Goal: Transaction & Acquisition: Purchase product/service

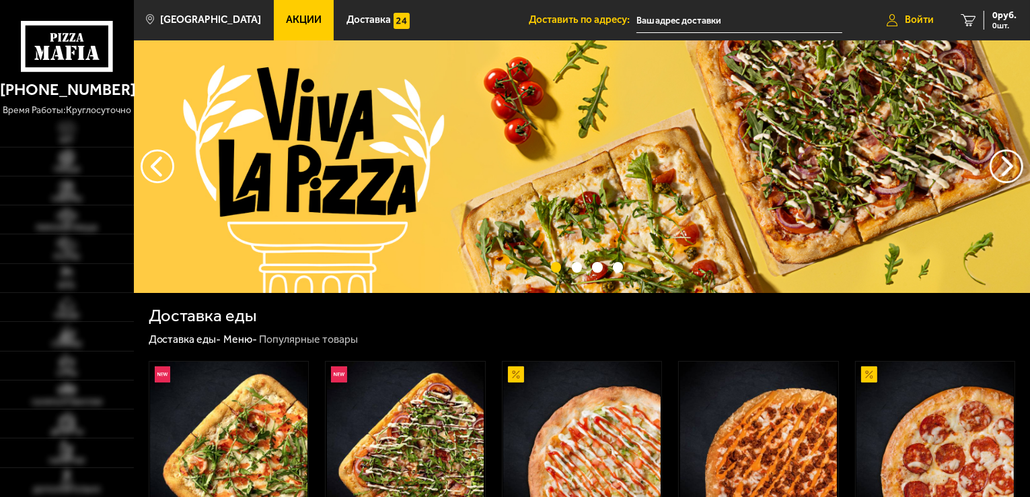
click at [908, 19] on span "Войти" at bounding box center [919, 20] width 29 height 10
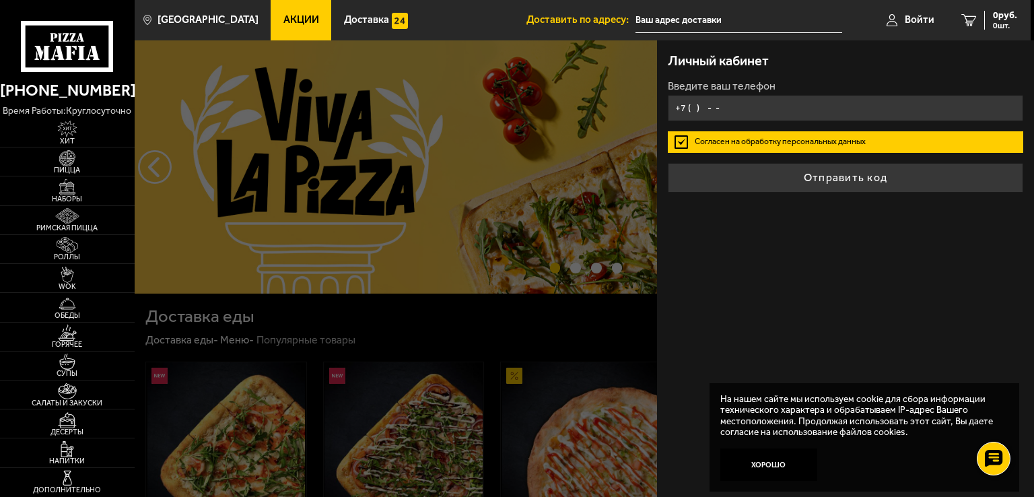
click at [760, 110] on input "+7 ( ) - -" at bounding box center [845, 108] width 355 height 26
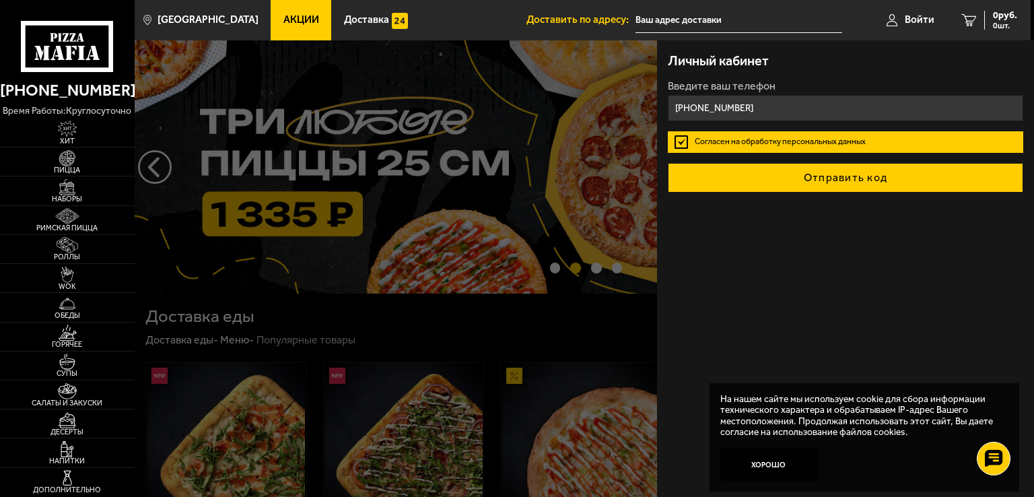
type input "[PHONE_NUMBER]"
click at [846, 176] on button "Отправить код" at bounding box center [845, 178] width 355 height 30
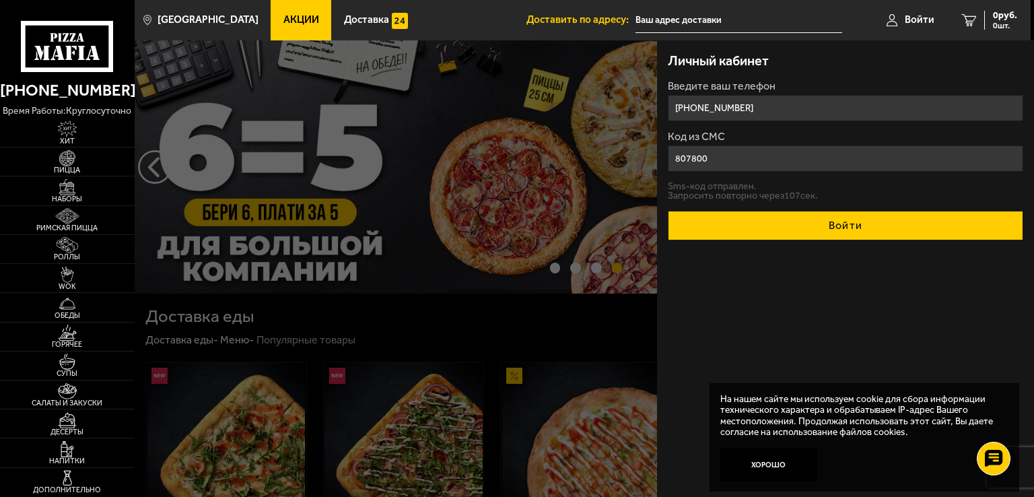
type input "807800"
click at [840, 227] on button "Войти" at bounding box center [845, 226] width 355 height 30
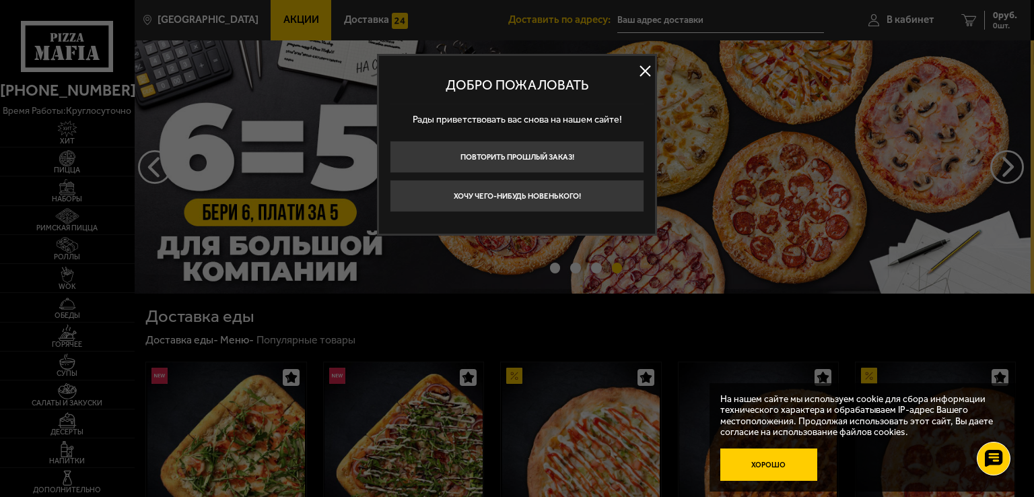
click at [773, 475] on button "Хорошо" at bounding box center [768, 464] width 97 height 32
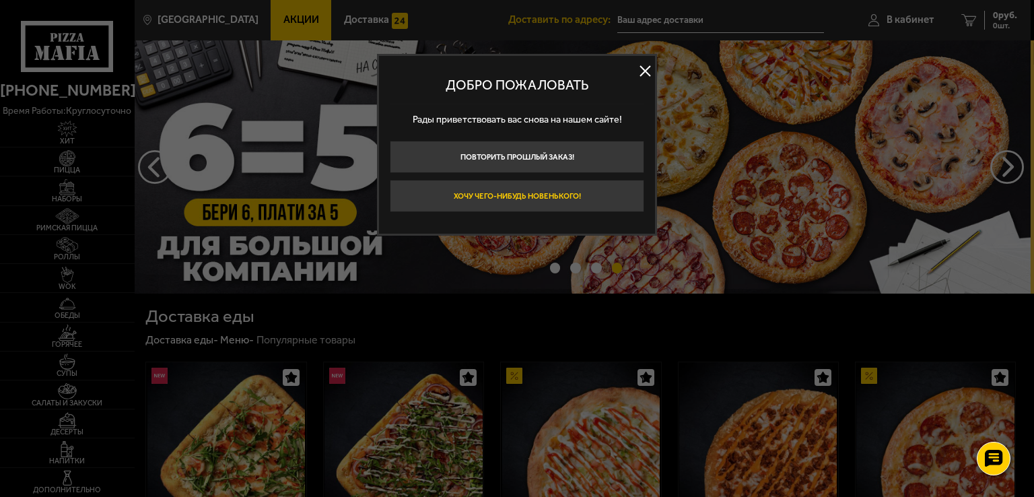
click at [546, 184] on button "Хочу чего-нибудь новенького!" at bounding box center [517, 196] width 254 height 32
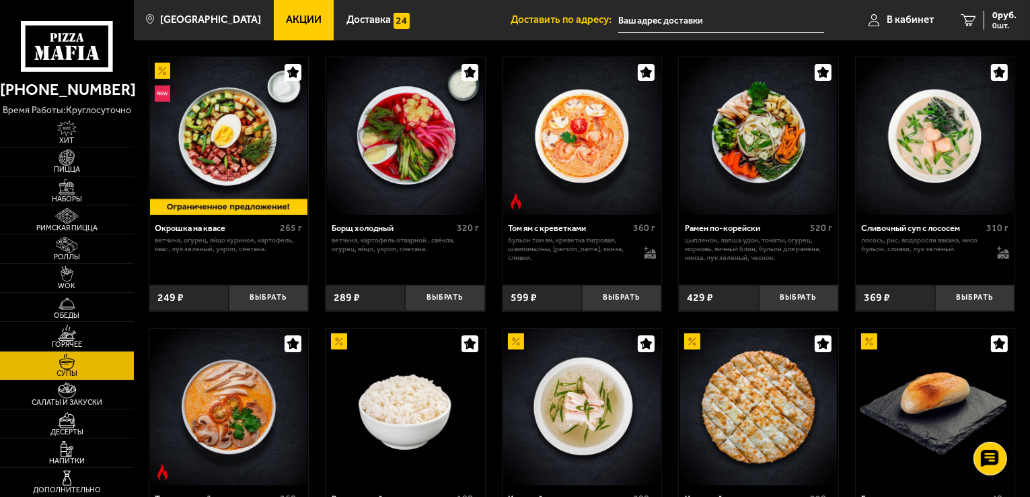
scroll to position [202, 0]
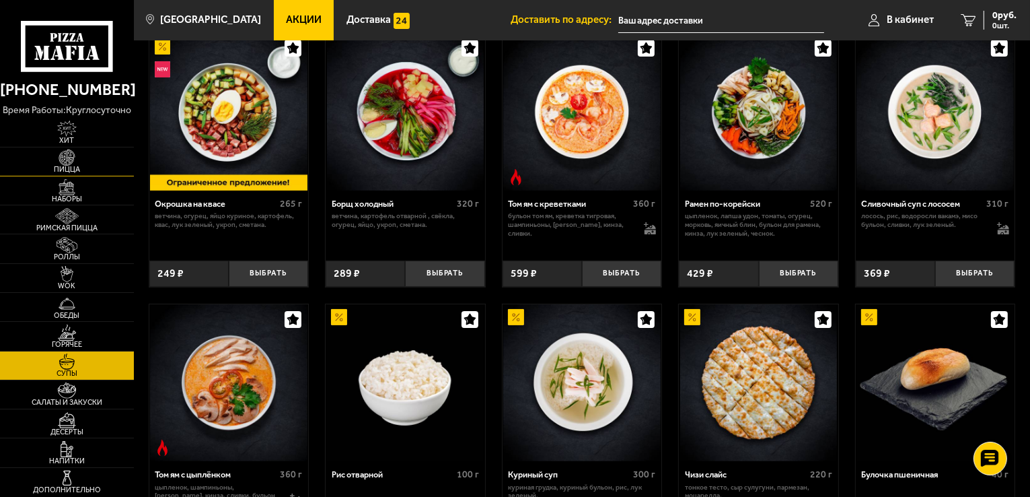
click at [77, 173] on span "Пицца" at bounding box center [67, 169] width 134 height 7
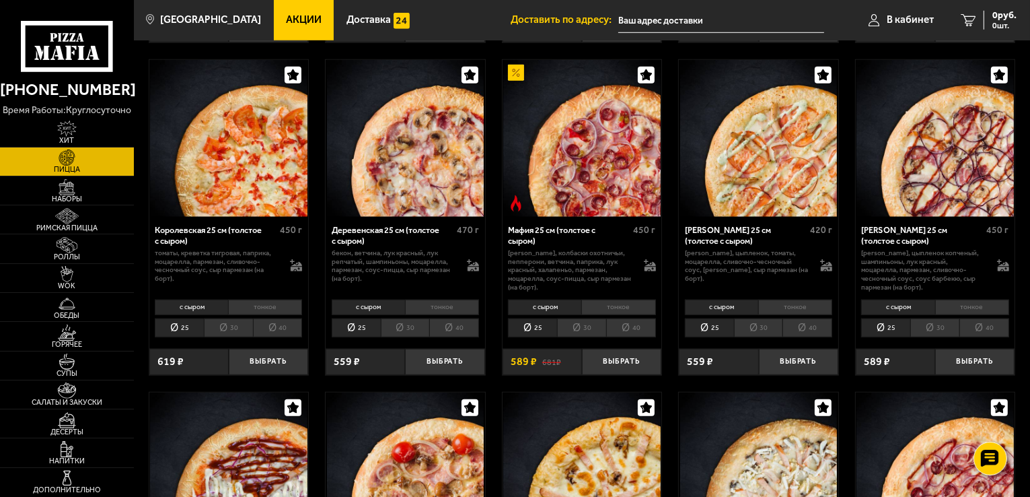
scroll to position [1077, 0]
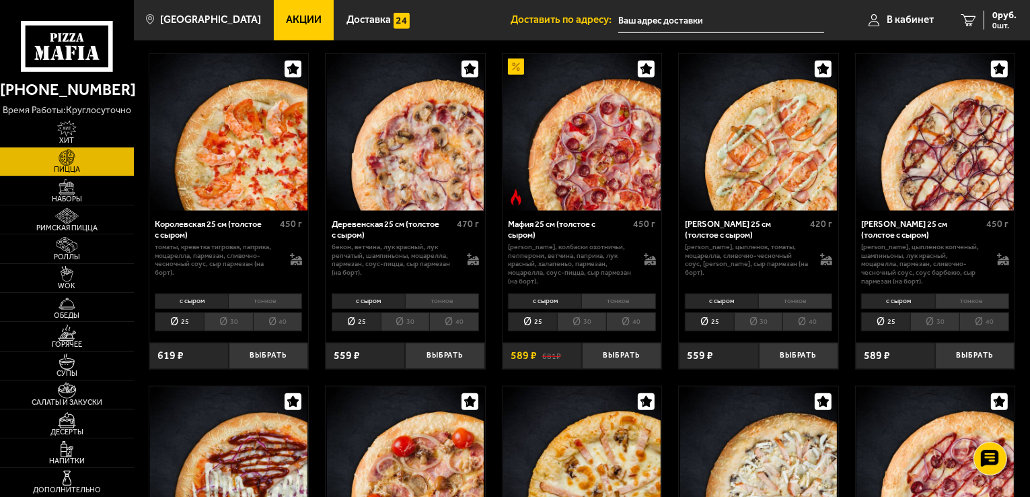
click at [627, 309] on li "тонкое" at bounding box center [618, 300] width 74 height 15
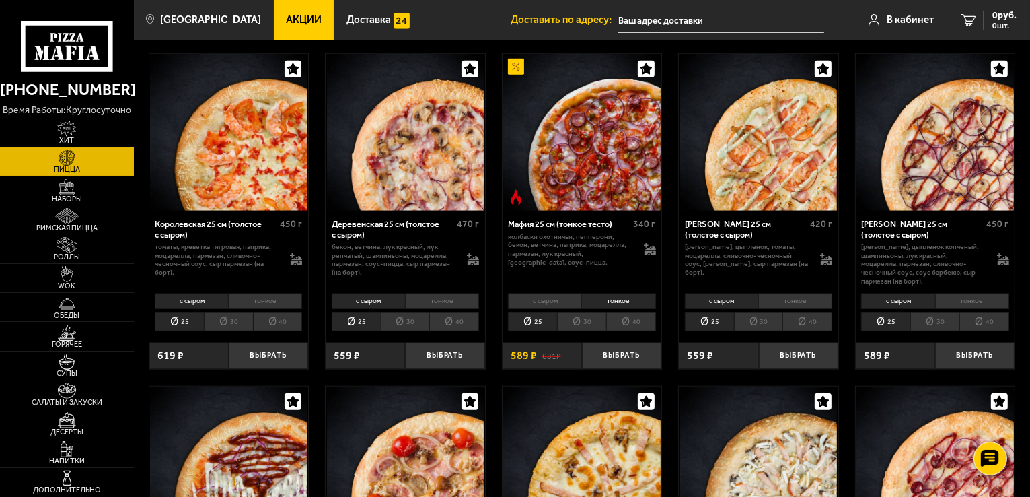
click at [587, 331] on li "30" at bounding box center [581, 321] width 49 height 19
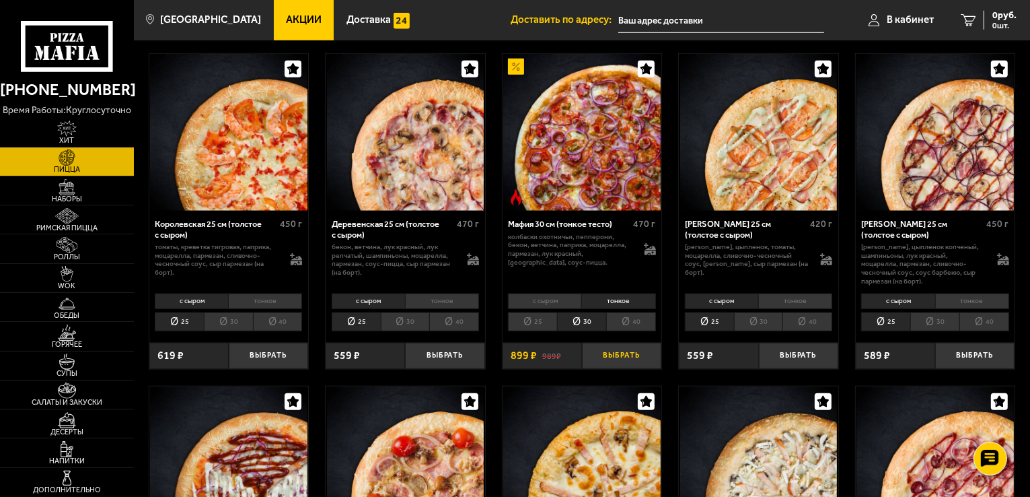
click at [622, 369] on button "Выбрать" at bounding box center [621, 356] width 79 height 26
click at [70, 404] on span "Салаты и закуски" at bounding box center [67, 401] width 134 height 7
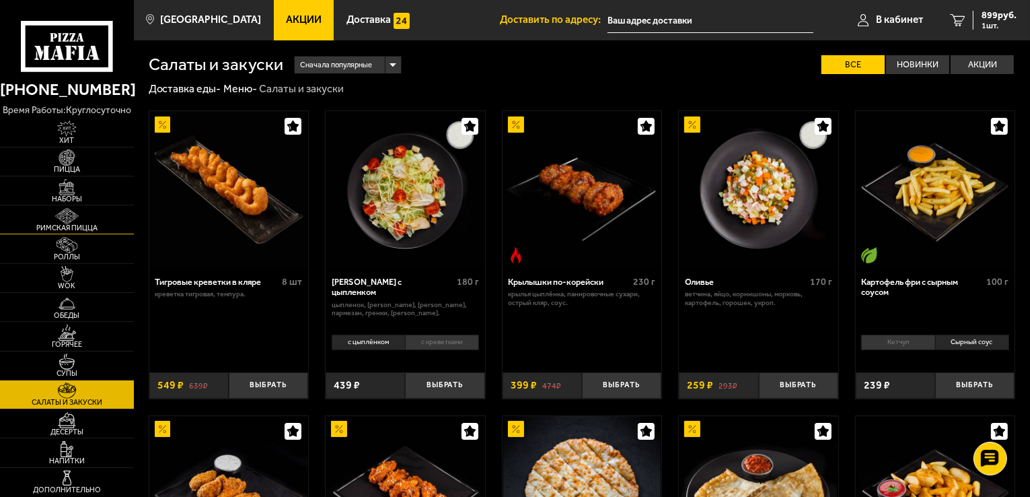
click at [62, 232] on span "Римская пицца" at bounding box center [67, 227] width 134 height 7
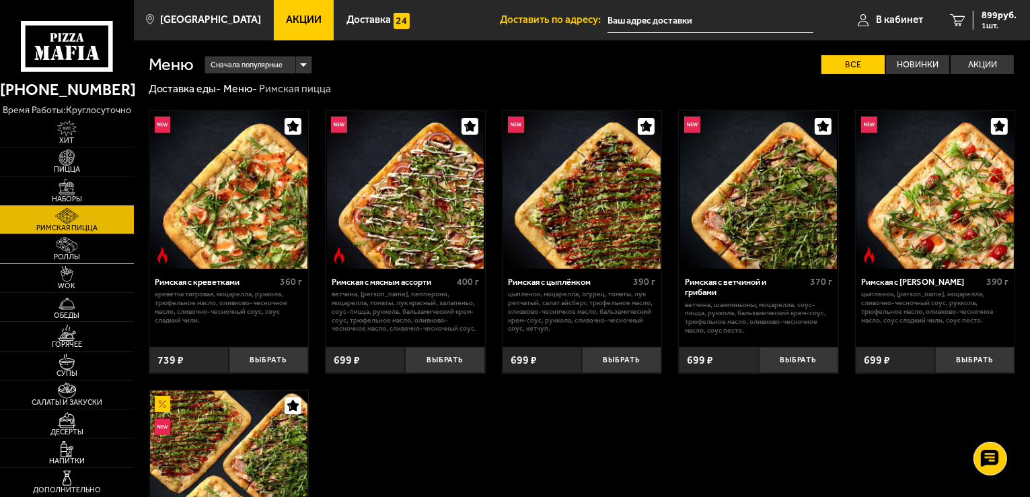
click at [57, 253] on img at bounding box center [66, 245] width 41 height 16
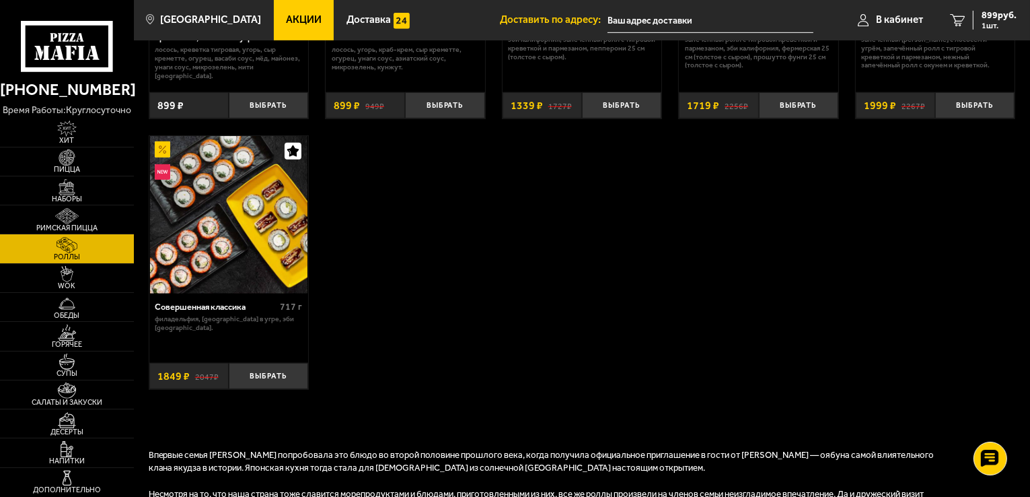
scroll to position [808, 0]
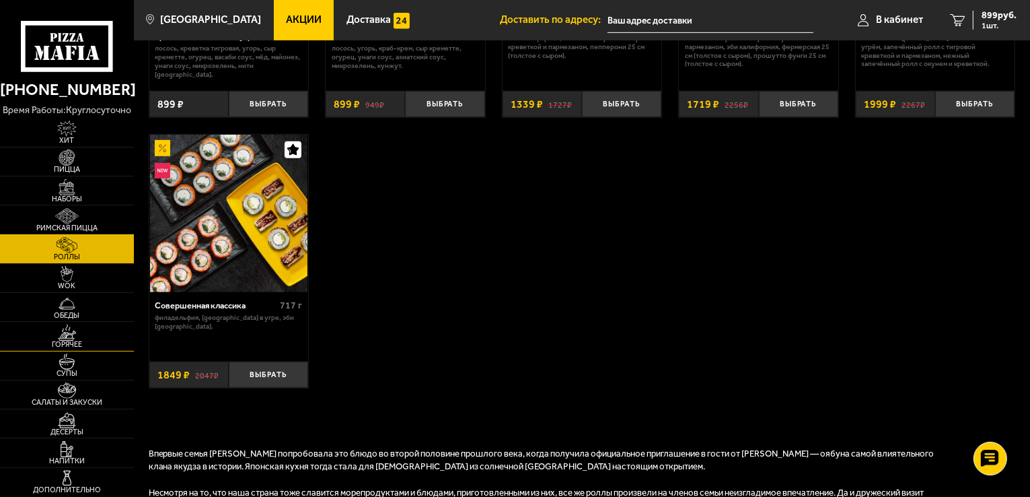
click at [64, 348] on span "Горячее" at bounding box center [67, 344] width 134 height 7
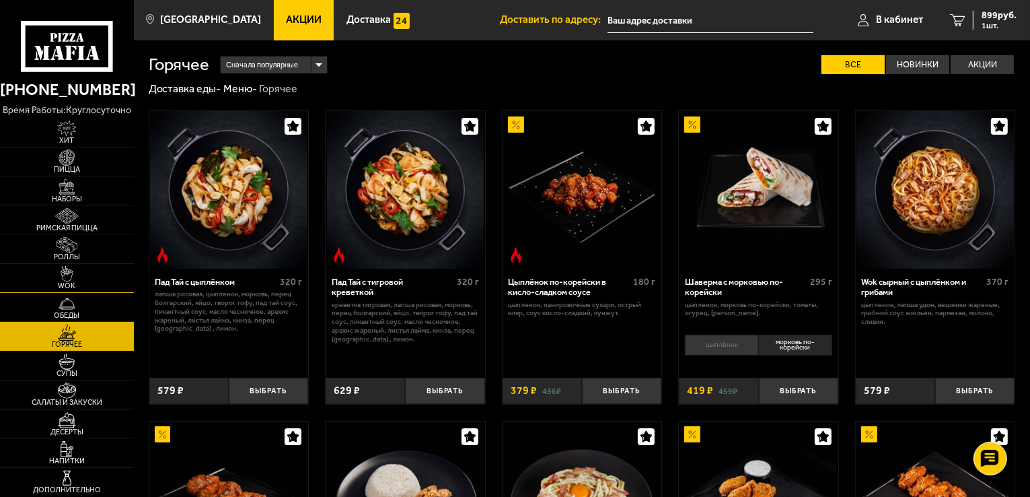
click at [62, 289] on span "WOK" at bounding box center [67, 285] width 134 height 7
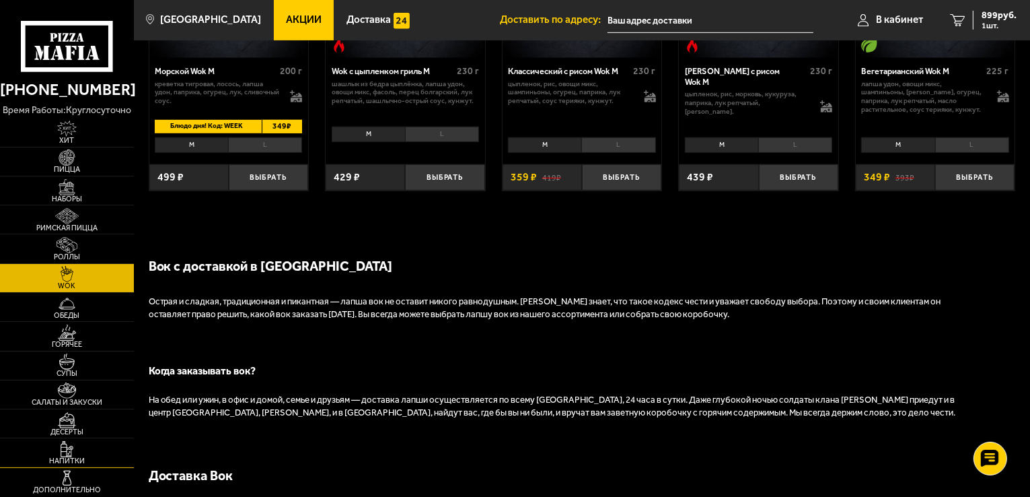
scroll to position [875, 0]
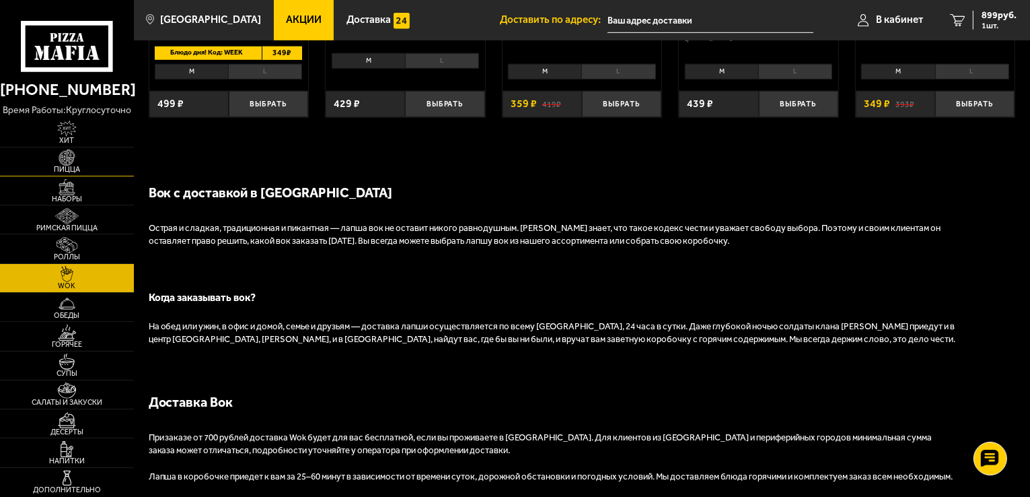
click at [75, 173] on span "Пицца" at bounding box center [67, 169] width 134 height 7
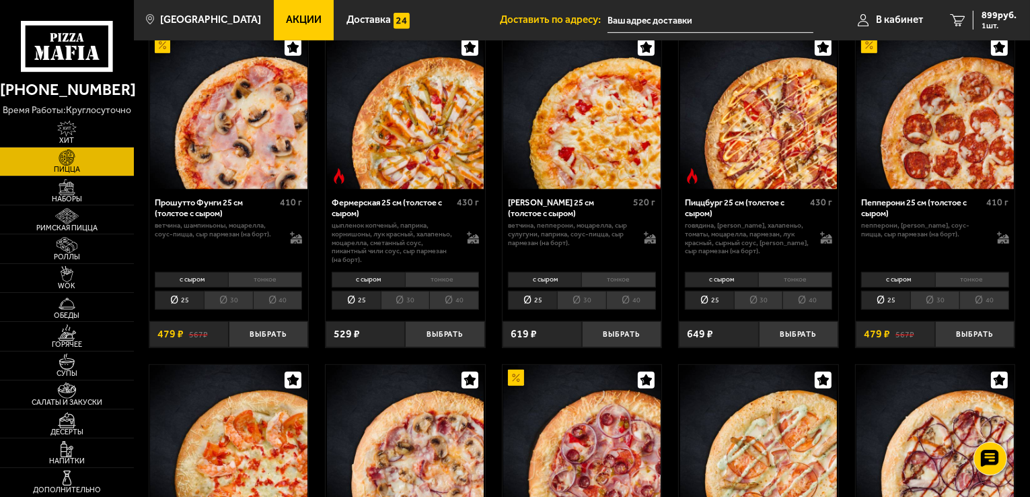
scroll to position [875, 0]
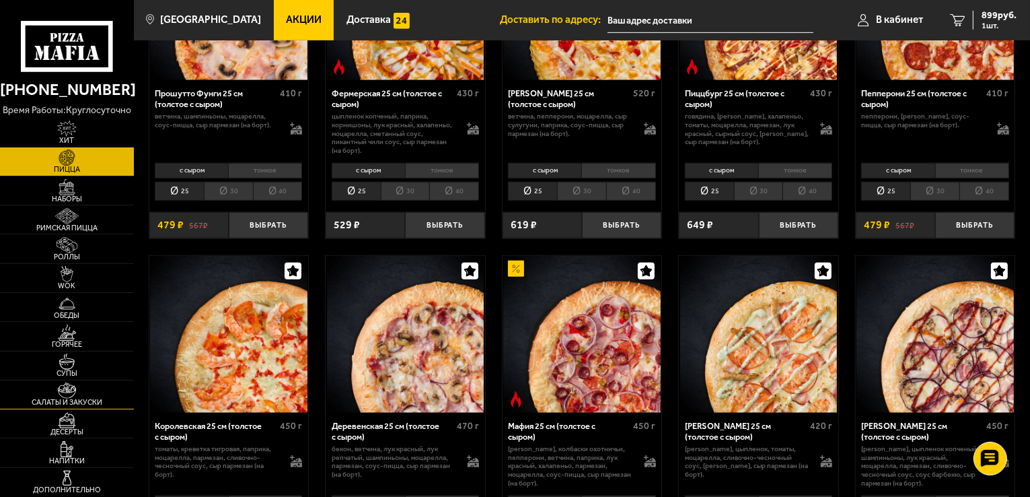
click at [94, 395] on link "Салаты и закуски" at bounding box center [67, 394] width 134 height 28
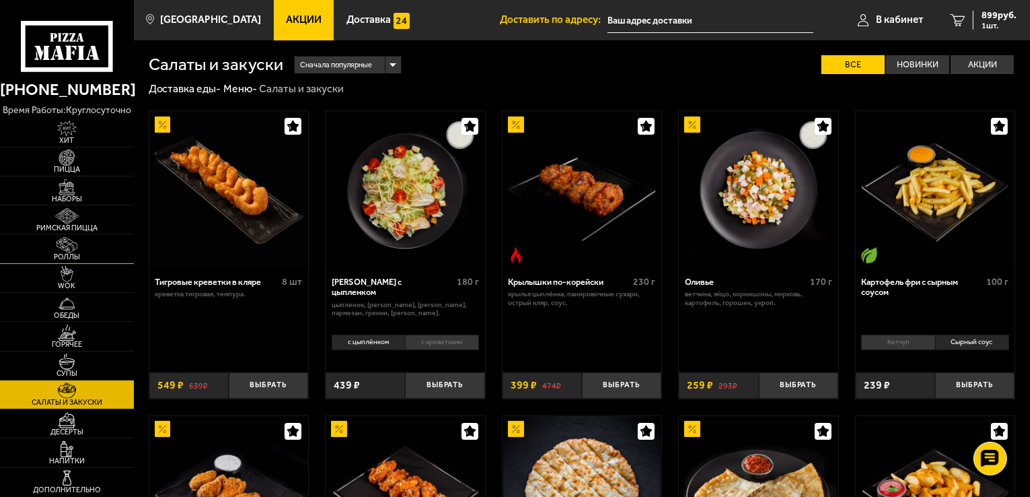
click at [73, 260] on span "Роллы" at bounding box center [67, 256] width 134 height 7
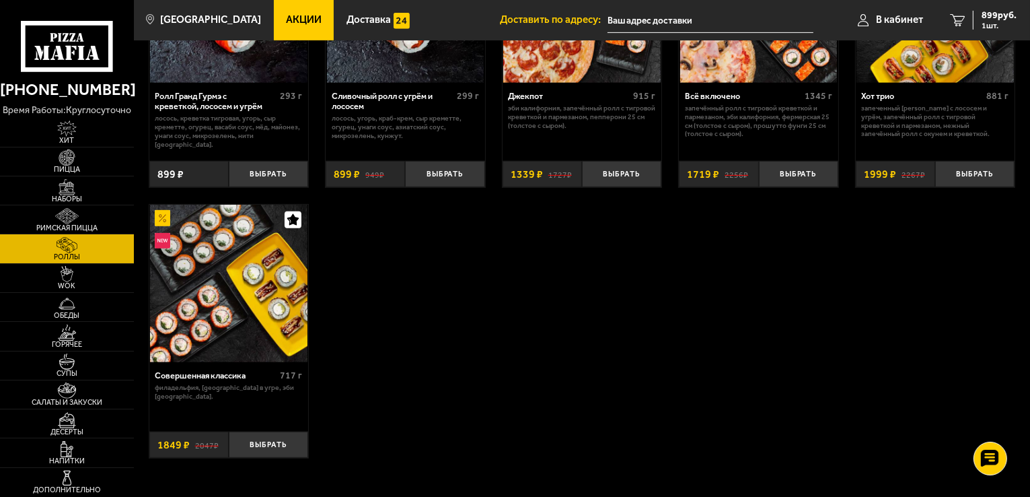
scroll to position [875, 0]
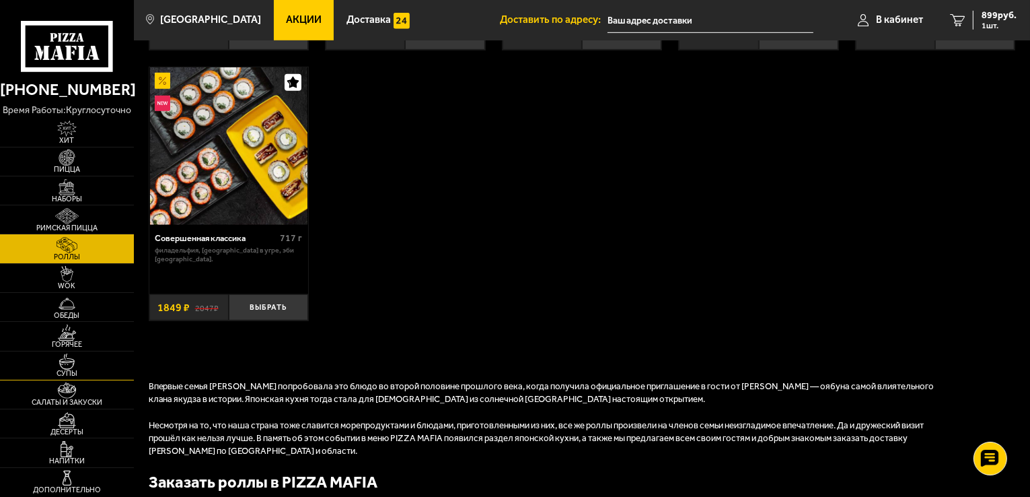
click at [71, 367] on img at bounding box center [66, 361] width 41 height 16
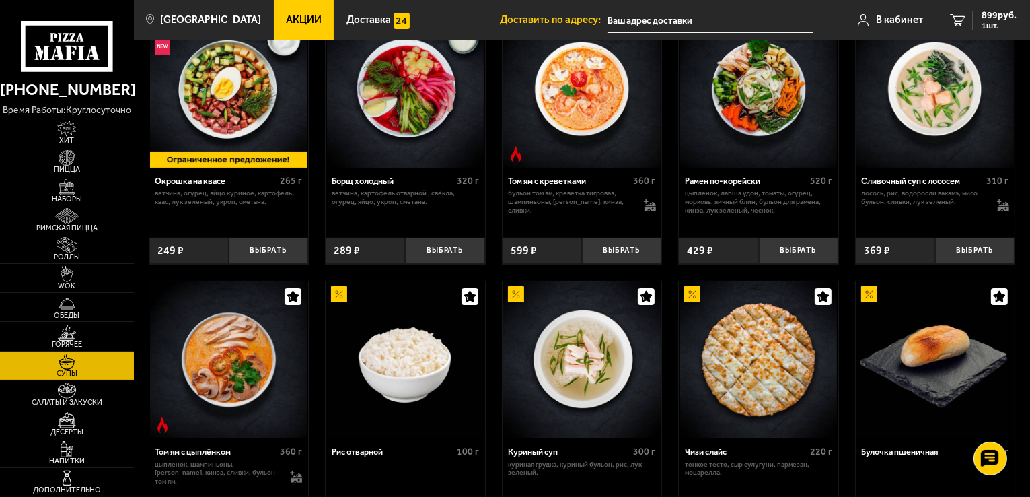
scroll to position [202, 0]
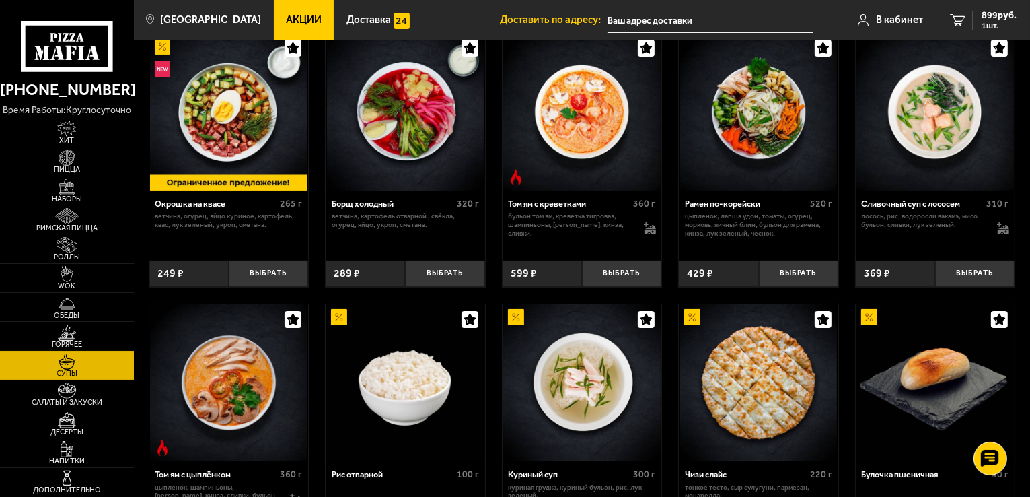
click at [80, 348] on span "Горячее" at bounding box center [67, 344] width 134 height 7
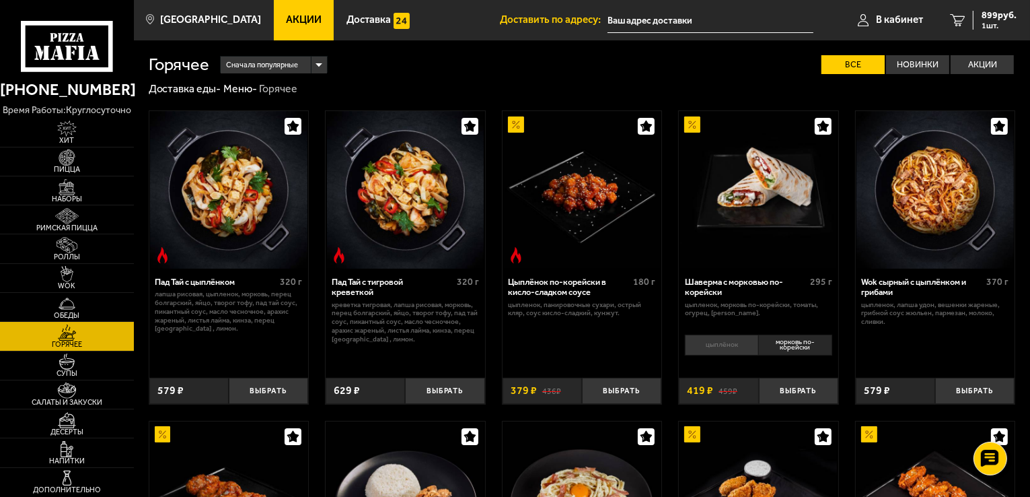
click at [83, 338] on img at bounding box center [66, 332] width 41 height 16
click at [320, 67] on div "Сначала популярные" at bounding box center [274, 65] width 106 height 17
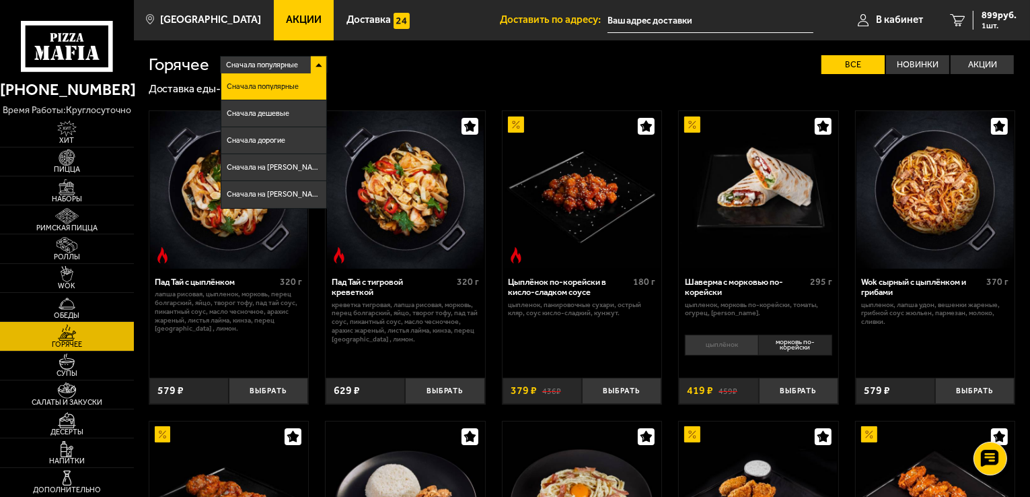
click at [320, 67] on div "Сначала популярные" at bounding box center [274, 65] width 106 height 17
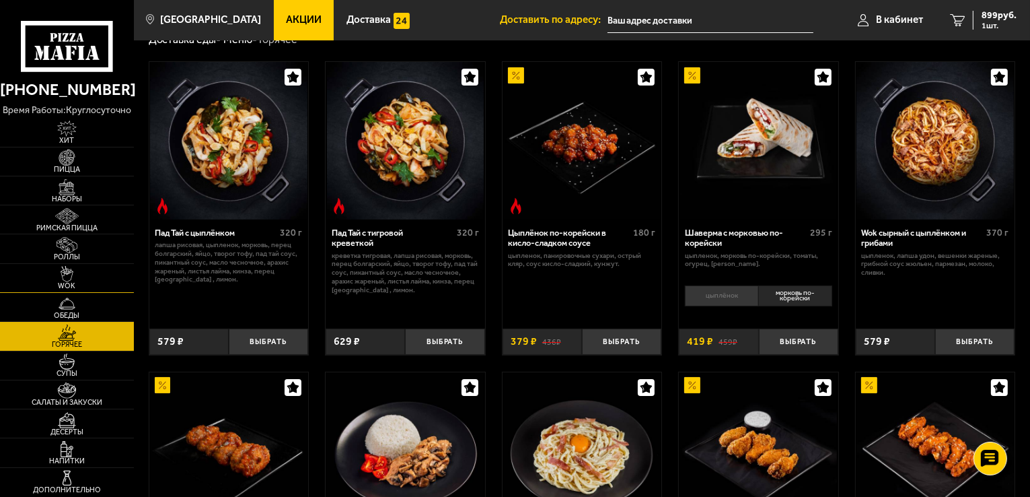
scroll to position [135, 0]
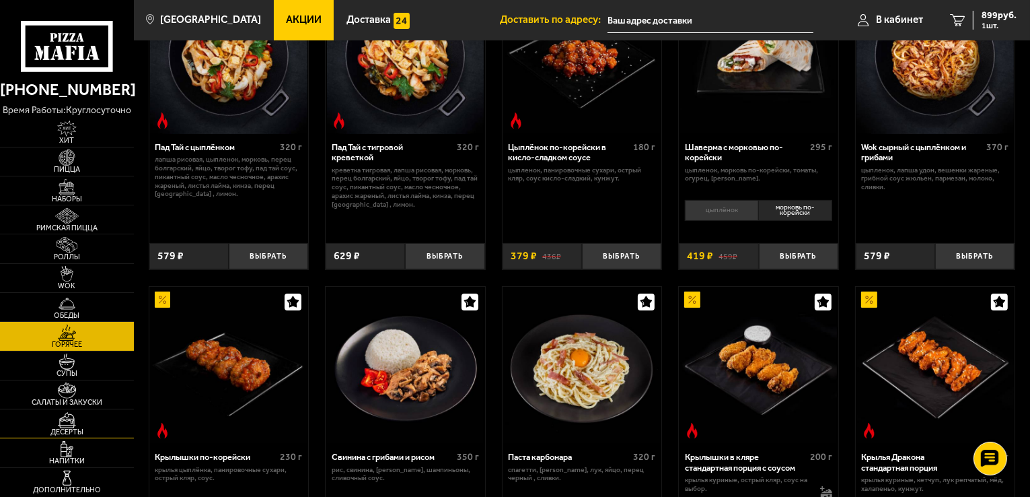
click at [75, 423] on img at bounding box center [66, 420] width 41 height 16
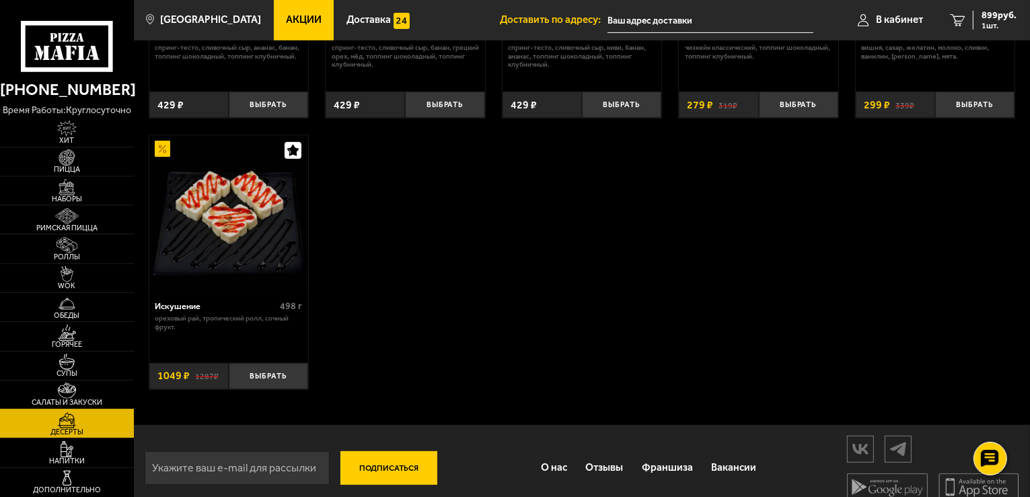
scroll to position [538, 0]
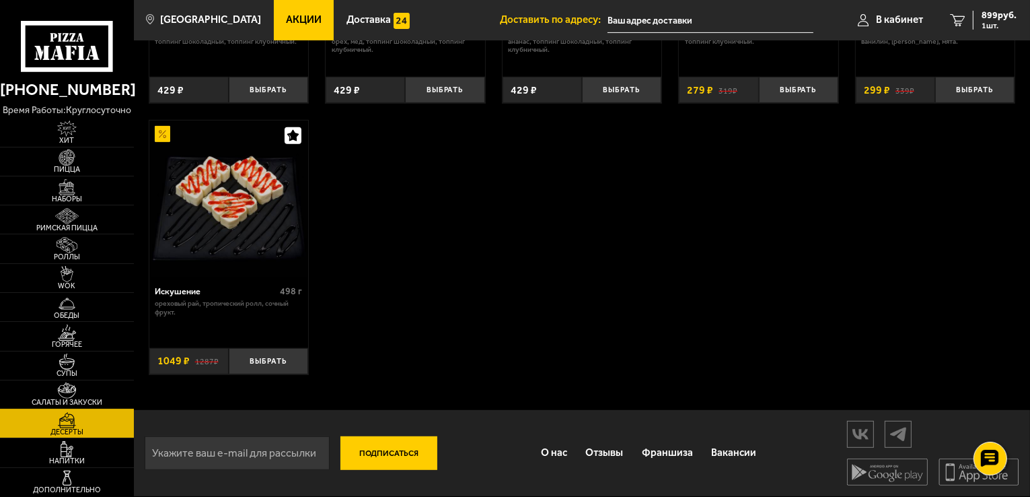
click at [67, 400] on span "Салаты и закуски" at bounding box center [67, 401] width 134 height 7
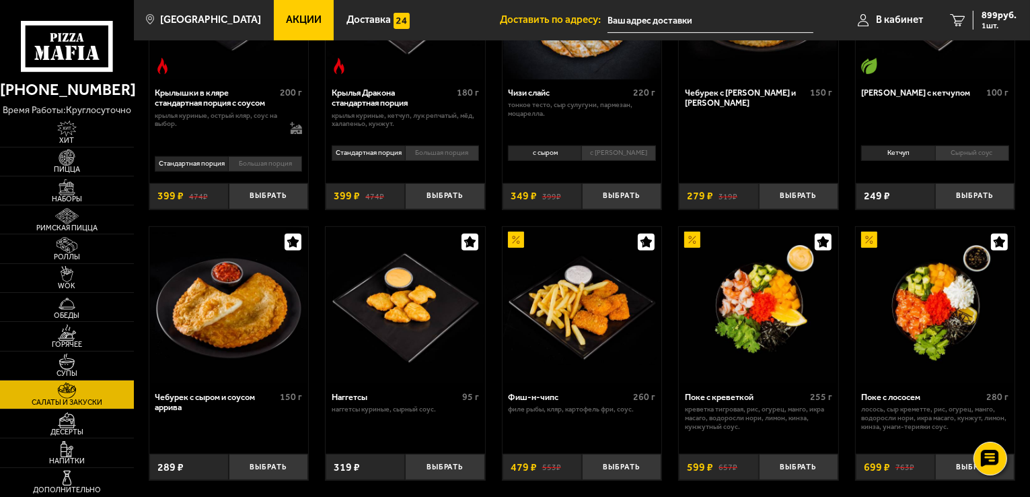
scroll to position [606, 0]
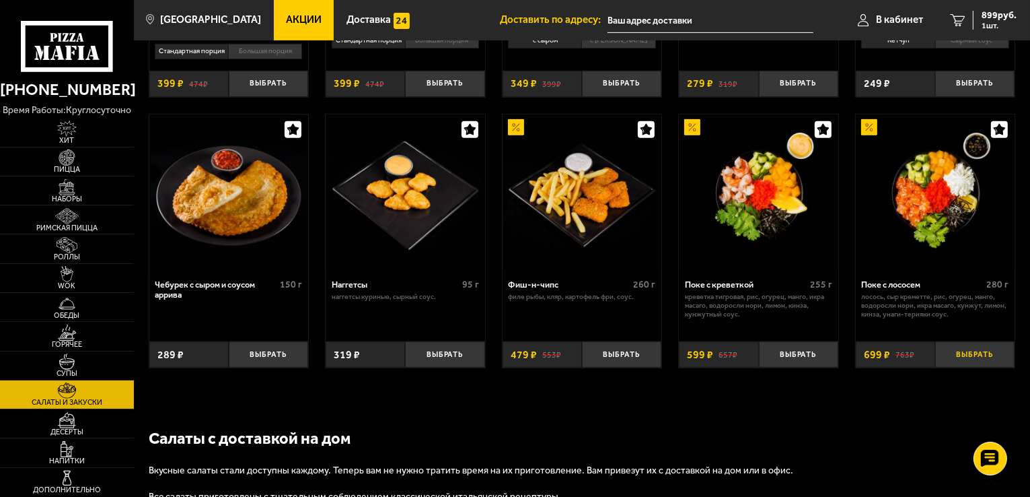
click at [979, 367] on button "Выбрать" at bounding box center [974, 354] width 79 height 26
click at [708, 23] on input "text" at bounding box center [705, 20] width 206 height 25
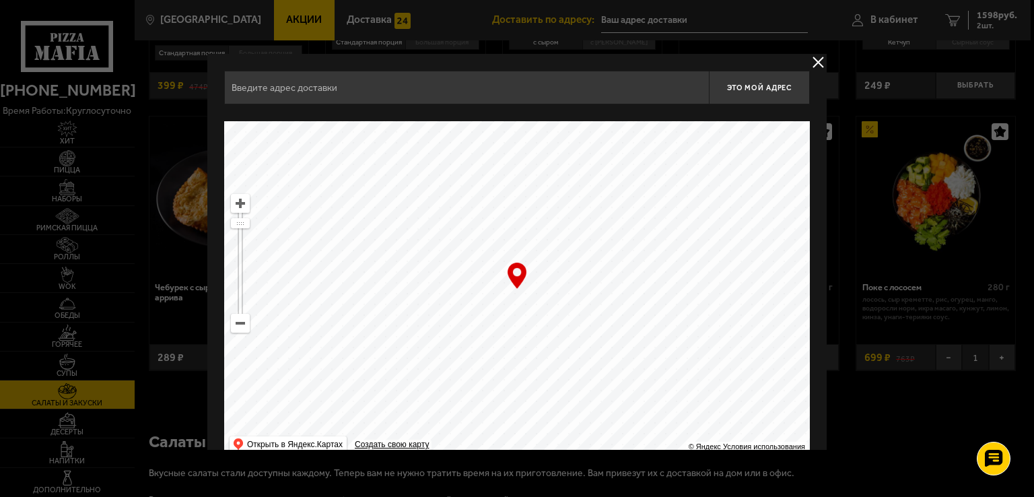
drag, startPoint x: 604, startPoint y: 285, endPoint x: 726, endPoint y: 371, distance: 149.7
click at [726, 371] on ymaps at bounding box center [517, 289] width 586 height 336
drag, startPoint x: 571, startPoint y: 229, endPoint x: 686, endPoint y: 334, distance: 155.3
click at [701, 343] on ymaps at bounding box center [517, 289] width 586 height 336
drag, startPoint x: 577, startPoint y: 312, endPoint x: 588, endPoint y: 351, distance: 40.0
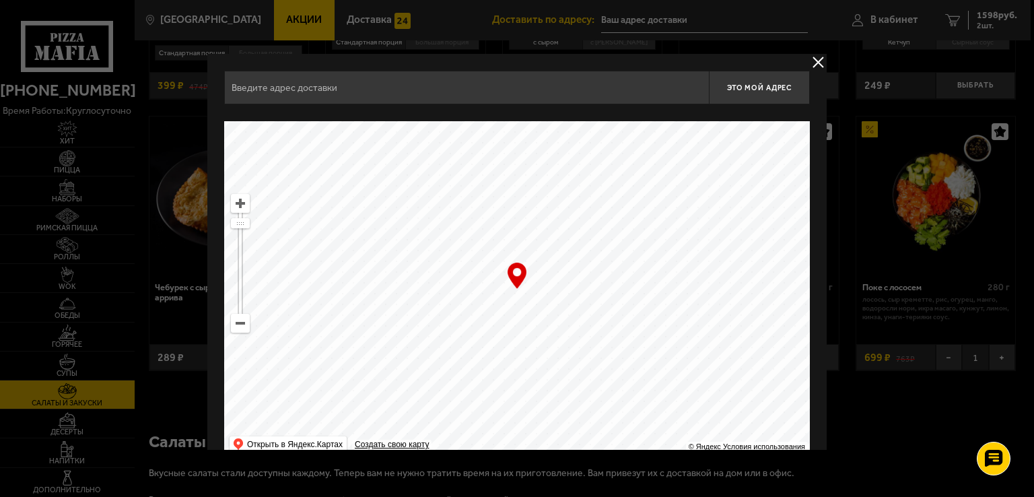
click at [588, 351] on ymaps at bounding box center [517, 289] width 586 height 336
drag, startPoint x: 527, startPoint y: 224, endPoint x: 578, endPoint y: 330, distance: 118.0
click at [579, 330] on ymaps at bounding box center [517, 289] width 586 height 336
drag, startPoint x: 553, startPoint y: 213, endPoint x: 555, endPoint y: 383, distance: 170.3
click at [557, 377] on ymaps at bounding box center [517, 289] width 586 height 336
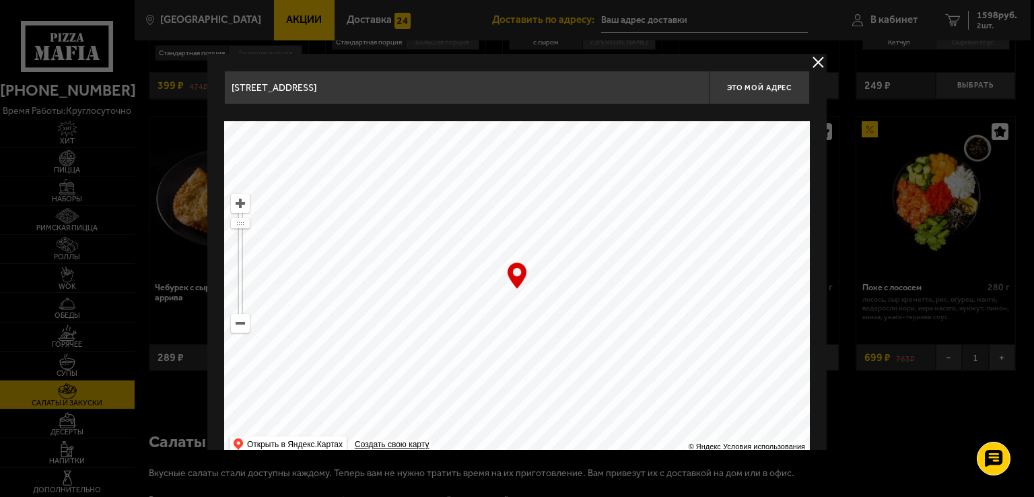
drag, startPoint x: 541, startPoint y: 269, endPoint x: 555, endPoint y: 396, distance: 128.0
click at [555, 396] on ymaps at bounding box center [517, 289] width 586 height 336
drag, startPoint x: 546, startPoint y: 240, endPoint x: 542, endPoint y: 374, distance: 134.0
click at [542, 372] on ymaps at bounding box center [517, 289] width 586 height 336
drag, startPoint x: 555, startPoint y: 189, endPoint x: 589, endPoint y: 341, distance: 155.3
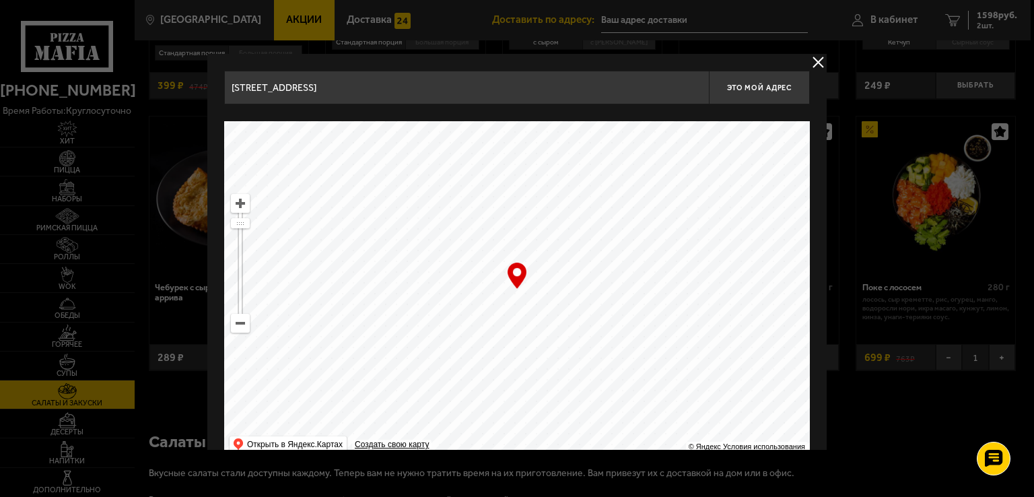
click at [589, 341] on ymaps at bounding box center [517, 289] width 586 height 336
drag, startPoint x: 598, startPoint y: 183, endPoint x: 476, endPoint y: 367, distance: 221.0
click at [481, 358] on ymaps at bounding box center [517, 289] width 586 height 336
drag, startPoint x: 641, startPoint y: 205, endPoint x: 622, endPoint y: 357, distance: 153.3
click at [651, 381] on ymaps at bounding box center [517, 289] width 586 height 336
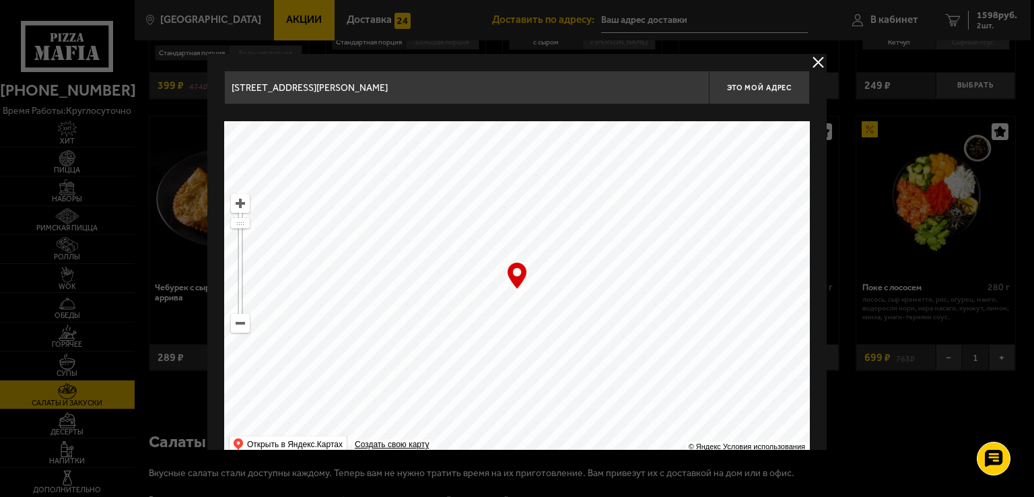
drag, startPoint x: 605, startPoint y: 225, endPoint x: 619, endPoint y: 386, distance: 161.5
click at [619, 386] on ymaps at bounding box center [517, 289] width 586 height 336
drag, startPoint x: 600, startPoint y: 229, endPoint x: 700, endPoint y: 359, distance: 163.7
click at [700, 359] on ymaps at bounding box center [517, 289] width 586 height 336
drag, startPoint x: 584, startPoint y: 232, endPoint x: 622, endPoint y: 330, distance: 105.9
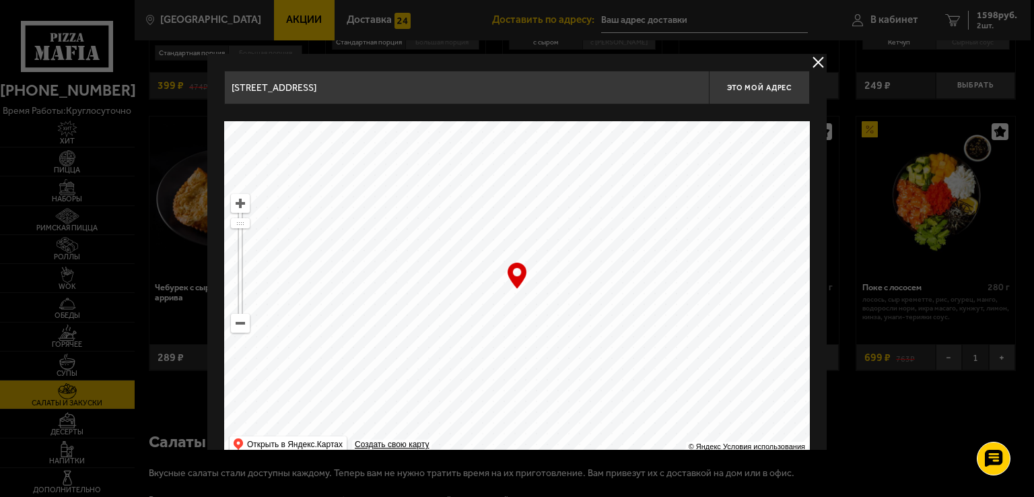
click at [622, 330] on ymaps at bounding box center [517, 289] width 586 height 336
drag, startPoint x: 552, startPoint y: 308, endPoint x: 553, endPoint y: 290, distance: 18.2
click at [553, 290] on ymaps at bounding box center [517, 289] width 586 height 336
click at [234, 203] on ymaps at bounding box center [240, 202] width 17 height 17
click at [387, 94] on input "[STREET_ADDRESS]" at bounding box center [466, 88] width 485 height 34
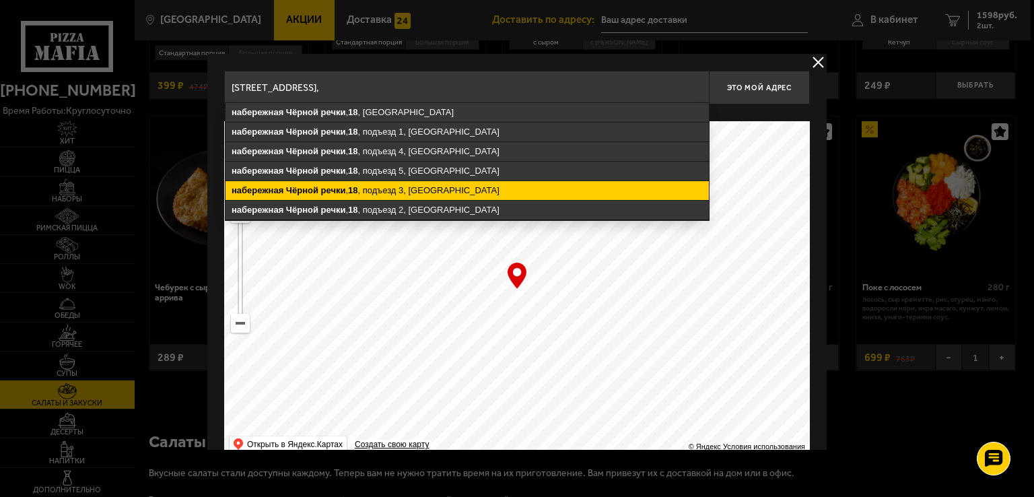
click at [431, 189] on ymaps "[STREET_ADDRESS]" at bounding box center [466, 190] width 483 height 19
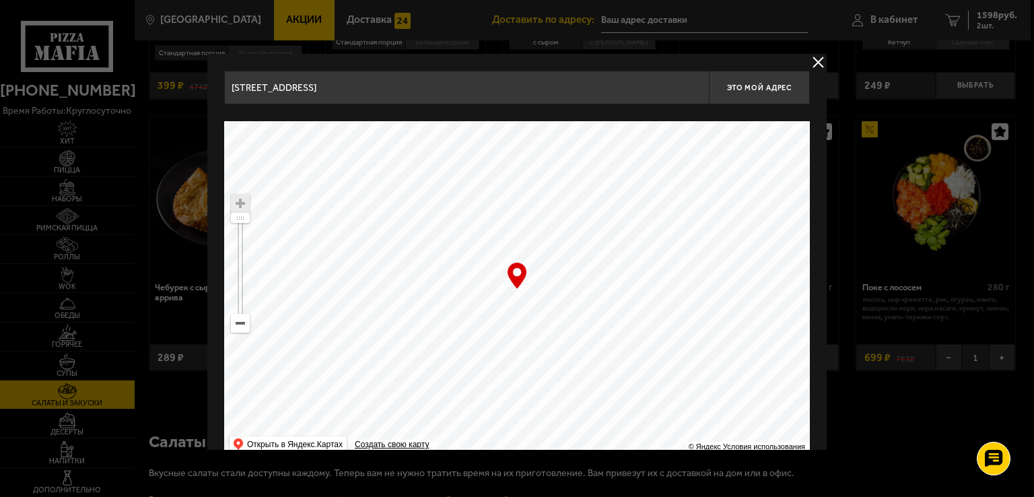
click at [554, 95] on input "[STREET_ADDRESS]" at bounding box center [466, 88] width 485 height 34
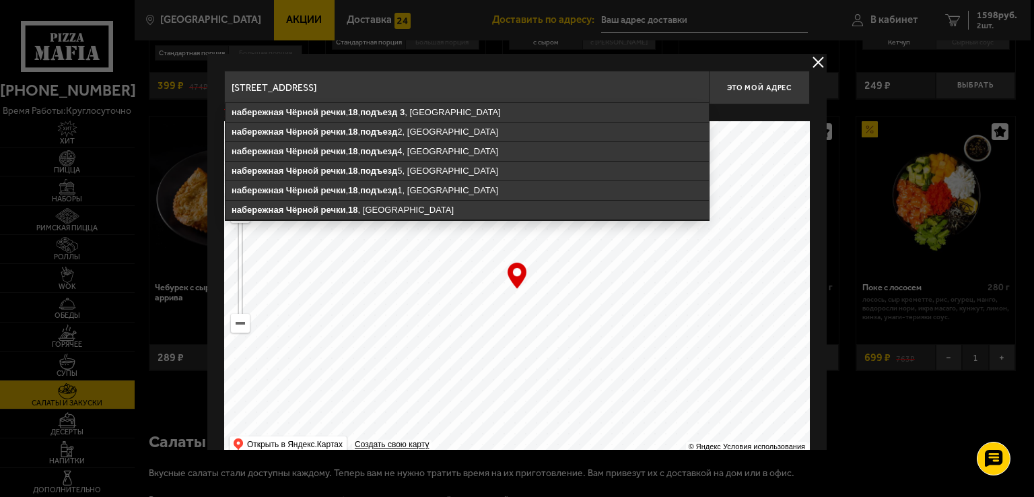
click at [544, 89] on input "[STREET_ADDRESS]" at bounding box center [466, 88] width 485 height 34
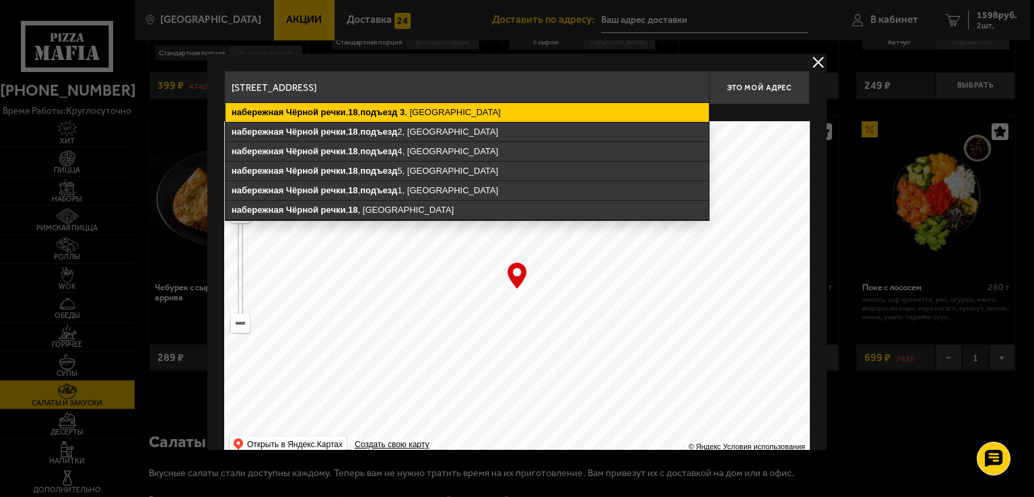
click at [482, 108] on ymaps "[STREET_ADDRESS]" at bounding box center [466, 112] width 483 height 19
type input "[STREET_ADDRESS]"
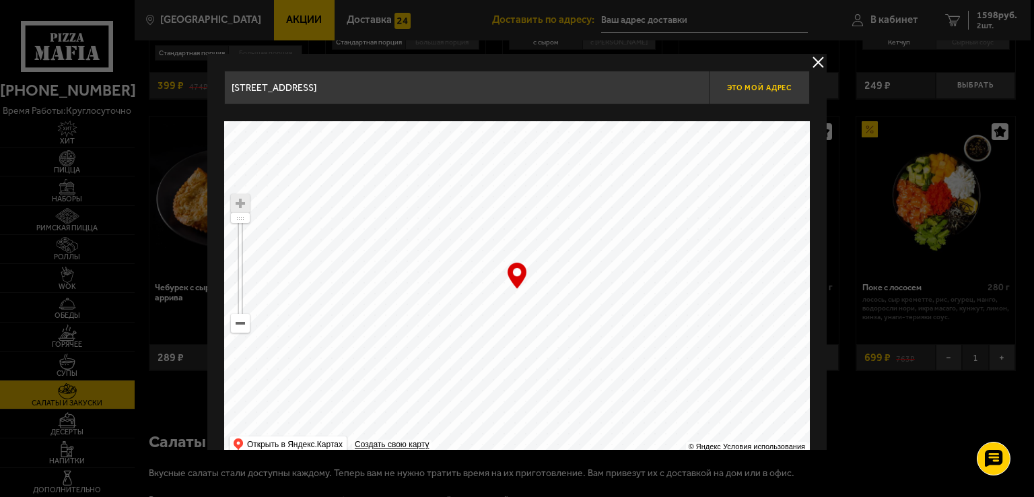
click at [737, 87] on span "Это мой адрес" at bounding box center [759, 87] width 65 height 9
type input "[STREET_ADDRESS]"
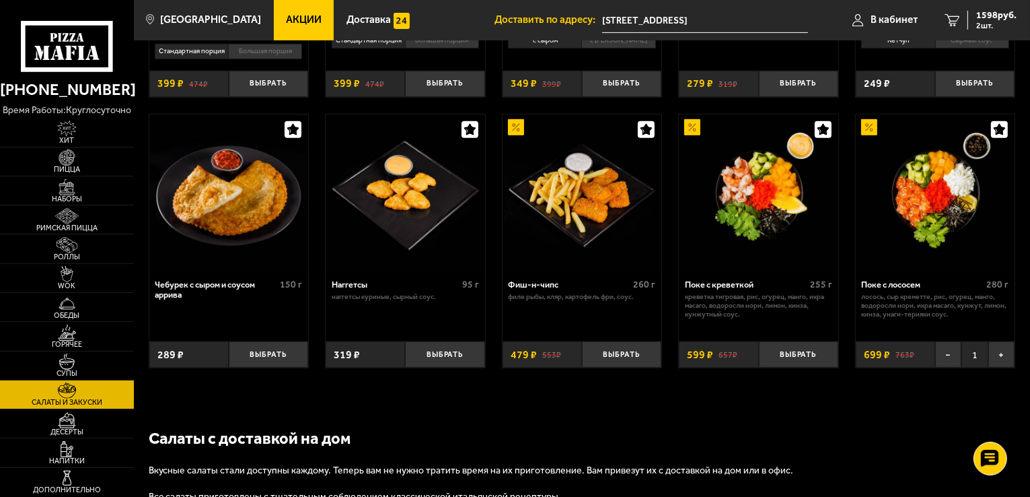
click at [801, 22] on input "[STREET_ADDRESS]" at bounding box center [705, 20] width 206 height 25
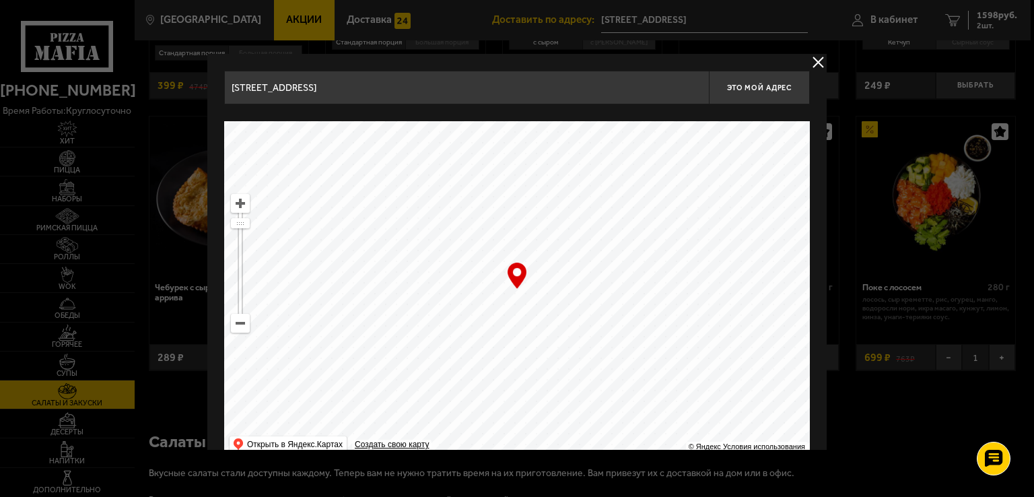
click at [491, 85] on input "[STREET_ADDRESS]" at bounding box center [466, 88] width 485 height 34
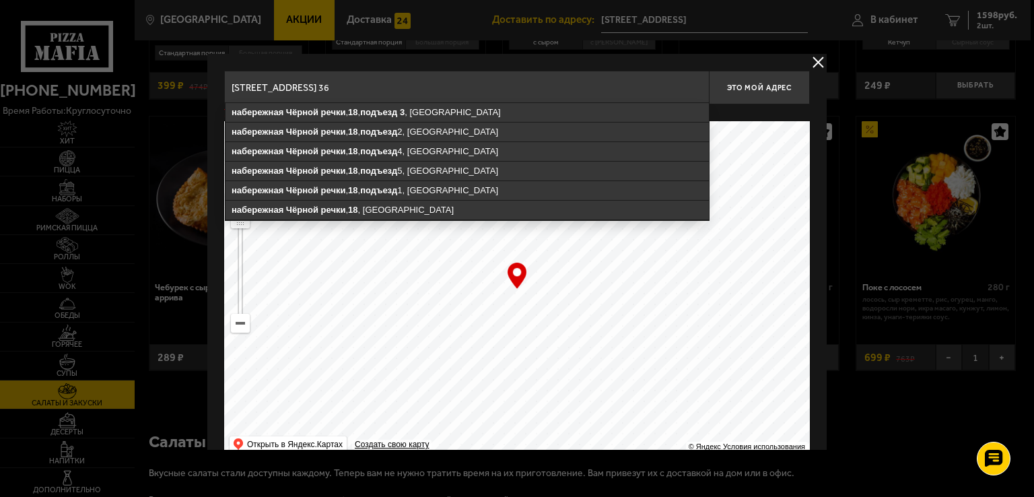
click at [592, 90] on input "[STREET_ADDRESS] 36" at bounding box center [466, 88] width 485 height 34
drag, startPoint x: 415, startPoint y: 85, endPoint x: 369, endPoint y: 91, distance: 46.7
click at [369, 91] on input "[STREET_ADDRESS] 36" at bounding box center [466, 88] width 485 height 34
click at [434, 96] on input "[STREET_ADDRESS] 36" at bounding box center [466, 88] width 485 height 34
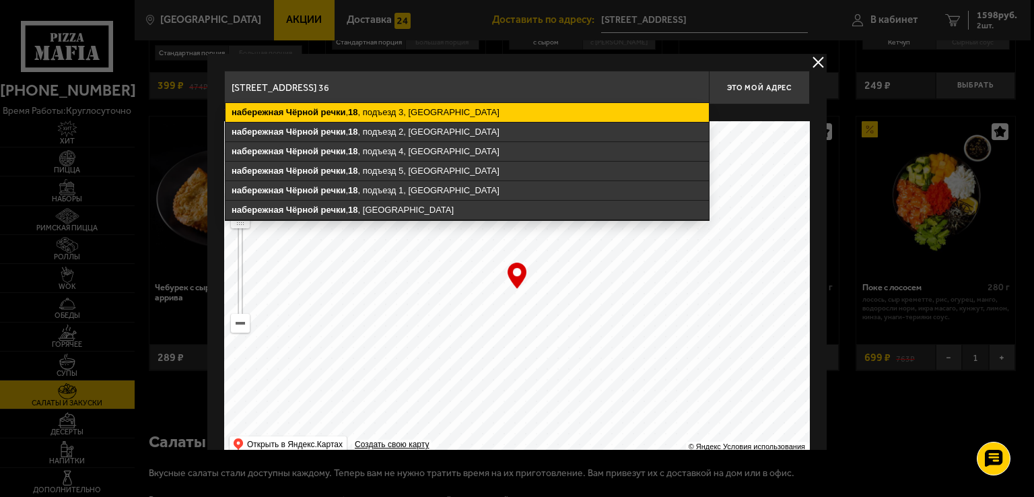
click at [439, 113] on ymaps "[STREET_ADDRESS]" at bounding box center [466, 112] width 483 height 19
type input "[STREET_ADDRESS]"
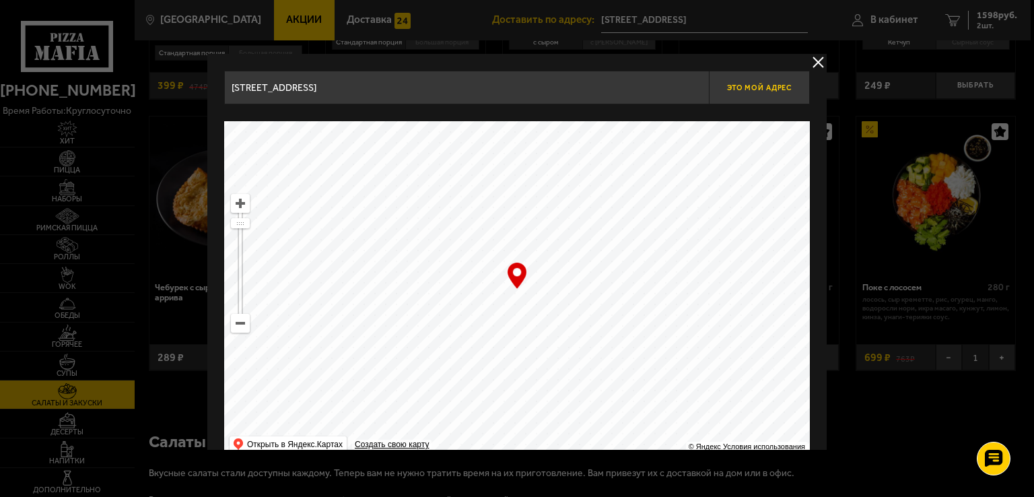
click at [762, 87] on span "Это мой адрес" at bounding box center [759, 87] width 65 height 9
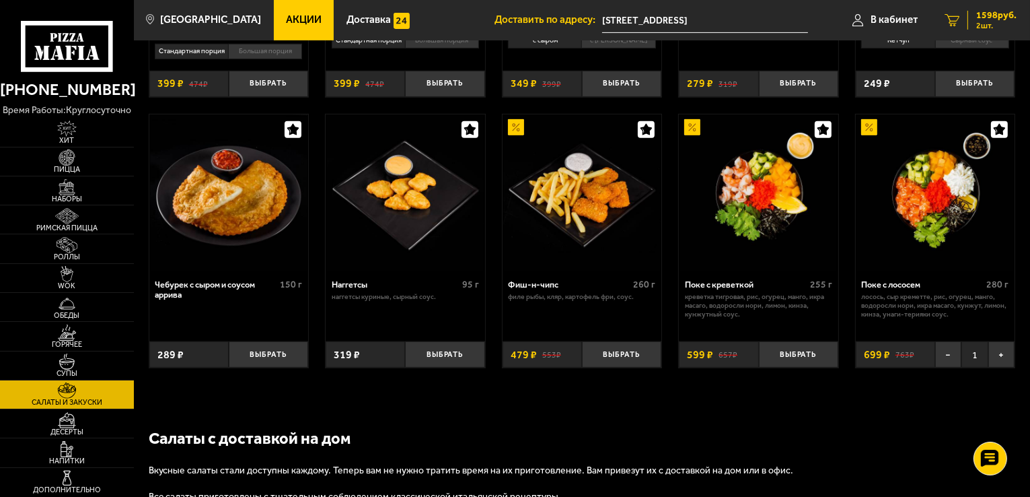
click at [993, 18] on span "1598 руб." at bounding box center [997, 15] width 40 height 9
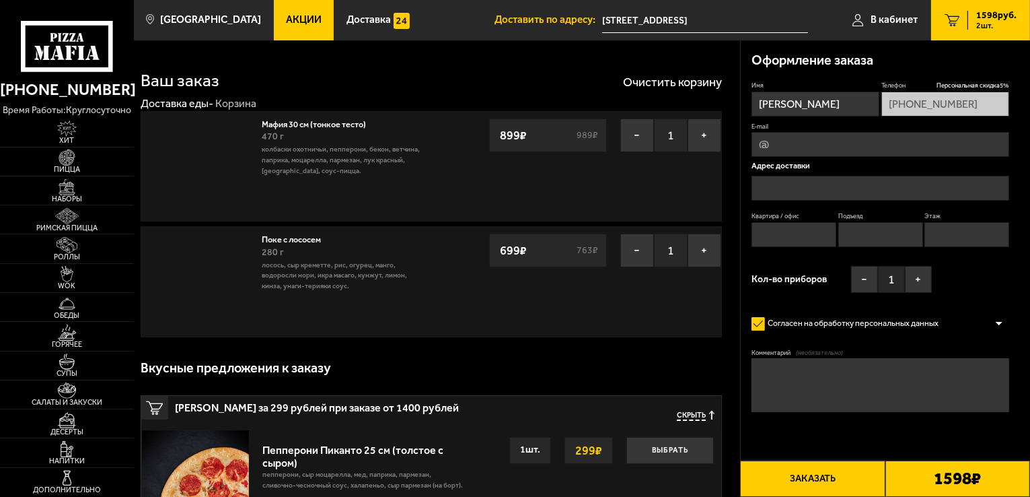
type input "[STREET_ADDRESS]"
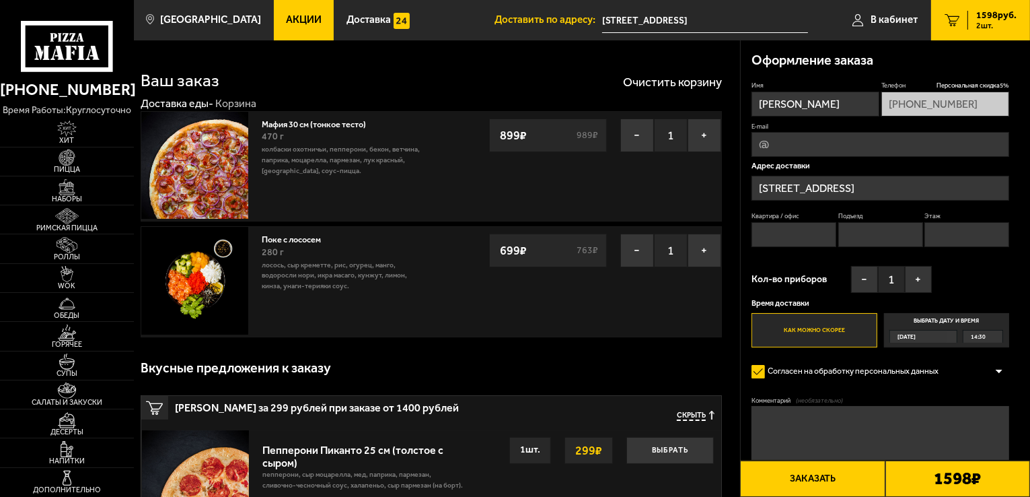
click at [778, 247] on input "Квартира / офис" at bounding box center [794, 234] width 85 height 25
type input "36"
click at [891, 247] on input "Подъезд" at bounding box center [881, 234] width 85 height 25
type input "3"
click at [957, 247] on input "Этаж" at bounding box center [967, 234] width 85 height 25
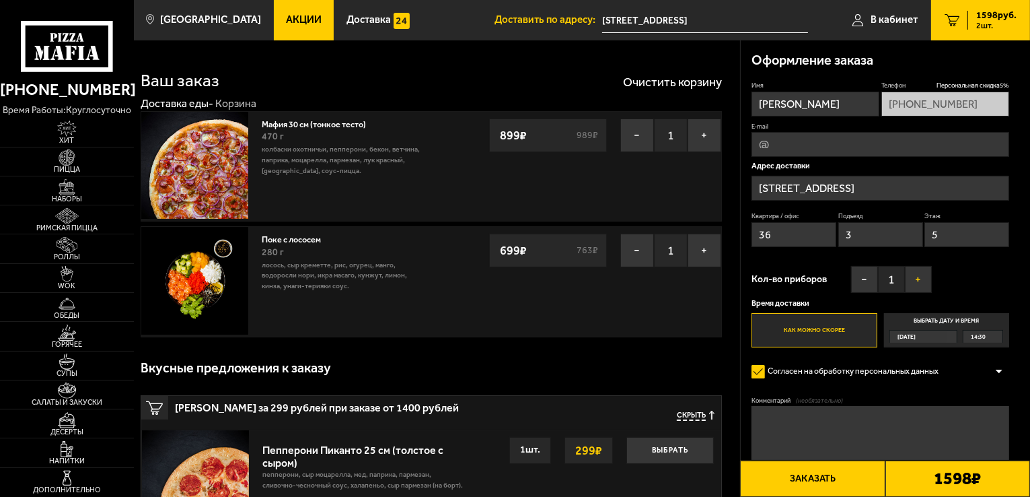
type input "5"
click at [913, 293] on button "+" at bounding box center [918, 279] width 27 height 27
click at [956, 331] on div "Имя [PERSON_NAME] Телефон Персональная скидка 5 % [PHONE_NUMBER] E-mail Адрес д…" at bounding box center [881, 214] width 258 height 267
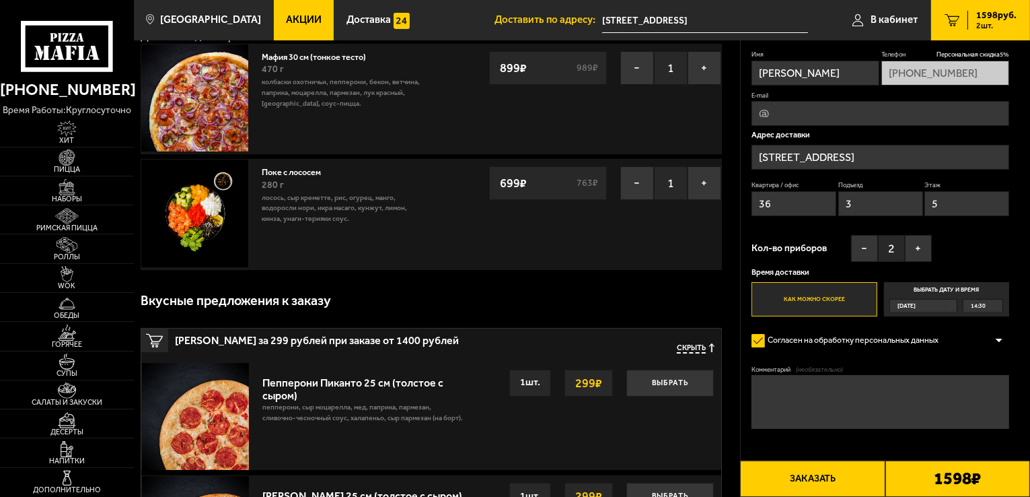
scroll to position [67, 0]
click at [636, 186] on button "−" at bounding box center [637, 183] width 34 height 34
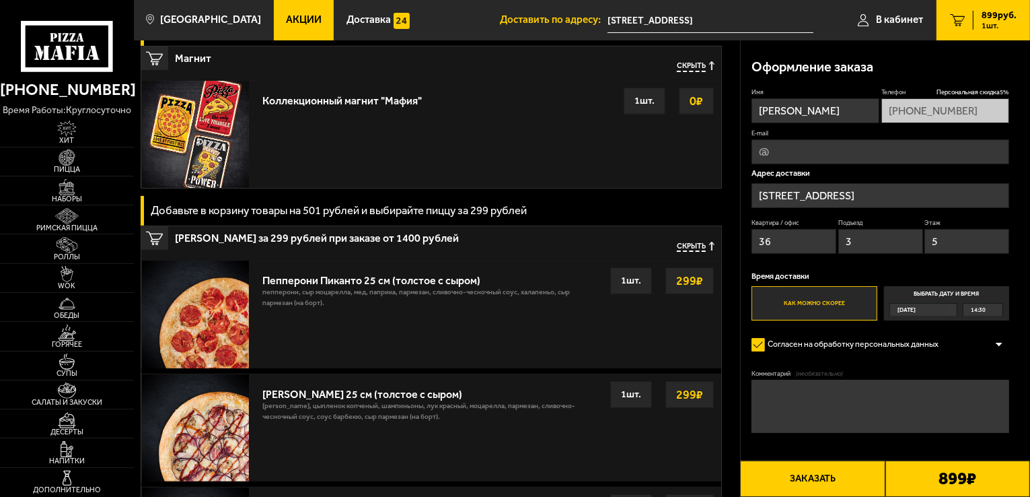
scroll to position [269, 0]
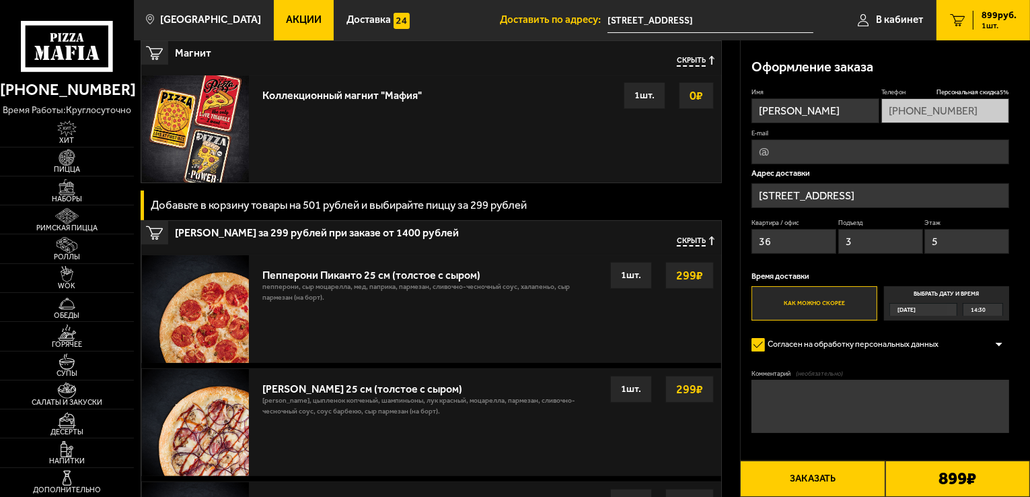
click at [439, 270] on div "Пепперони Пиканто 25 см (толстое с сыром)" at bounding box center [430, 272] width 337 height 20
click at [319, 280] on div "Пепперони Пиканто 25 см (толстое с сыром)" at bounding box center [430, 272] width 337 height 20
click at [684, 278] on strong "299 ₽" at bounding box center [690, 275] width 34 height 26
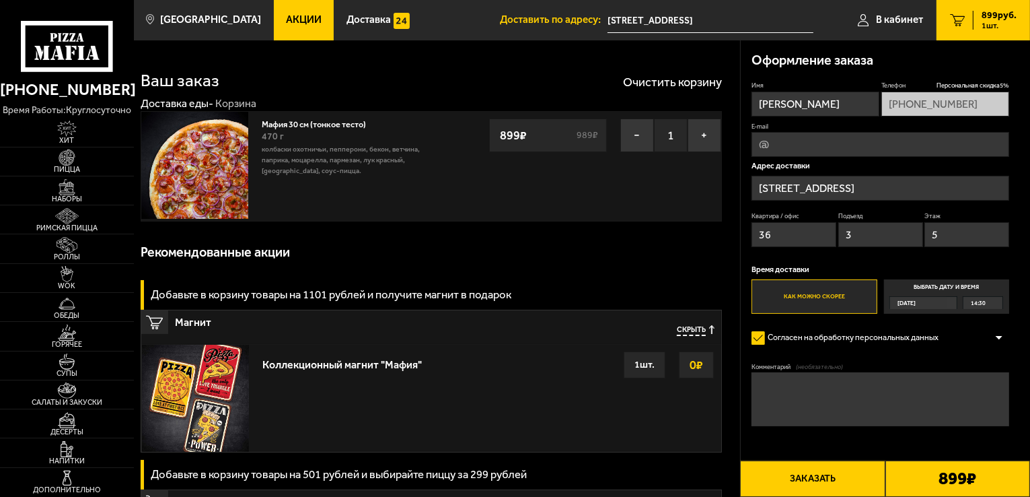
scroll to position [0, 0]
click at [972, 156] on div "Имя [PERSON_NAME] Телефон Персональная скидка 5 % [PHONE_NUMBER] E-mail Адрес д…" at bounding box center [881, 197] width 258 height 233
click at [811, 478] on button "Заказать" at bounding box center [812, 478] width 145 height 36
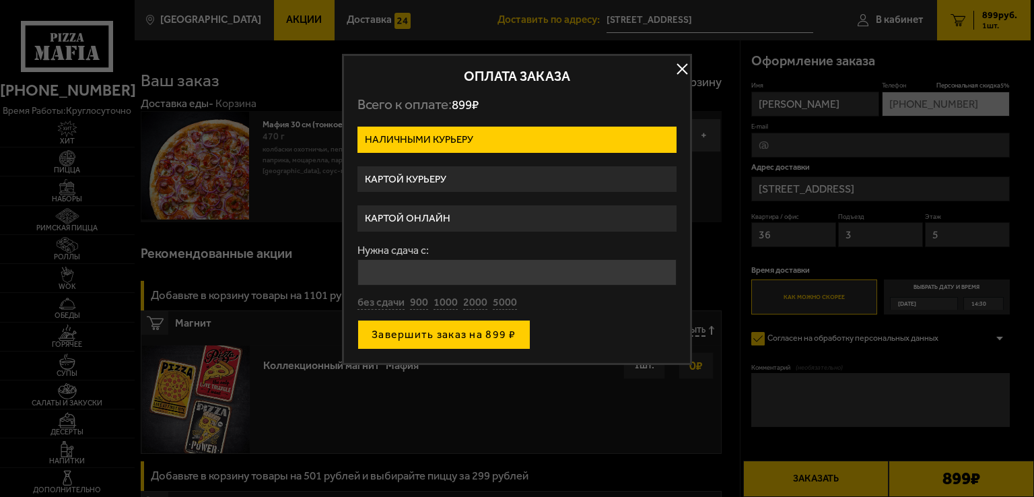
click at [425, 343] on button "Завершить заказ на 899 ₽" at bounding box center [443, 335] width 173 height 30
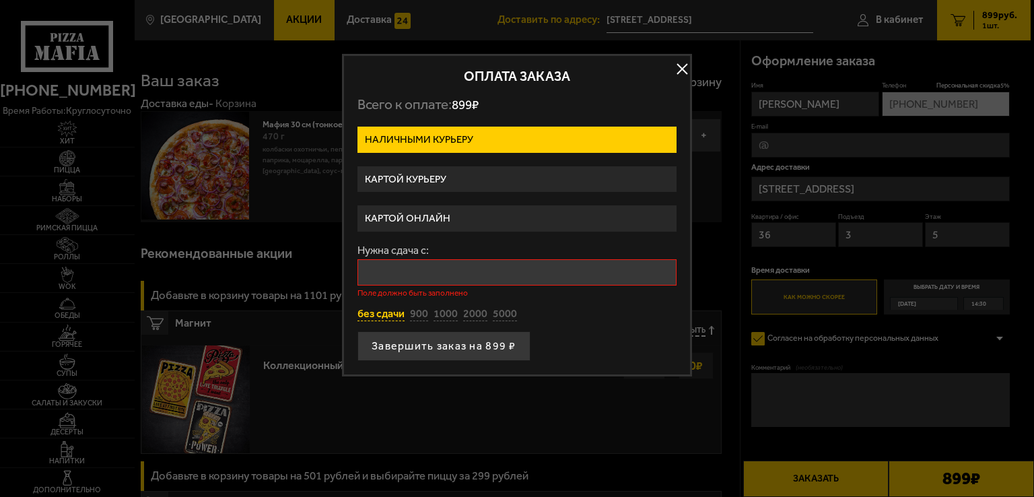
click at [365, 317] on button "без сдачи" at bounding box center [380, 314] width 47 height 15
type input "0"
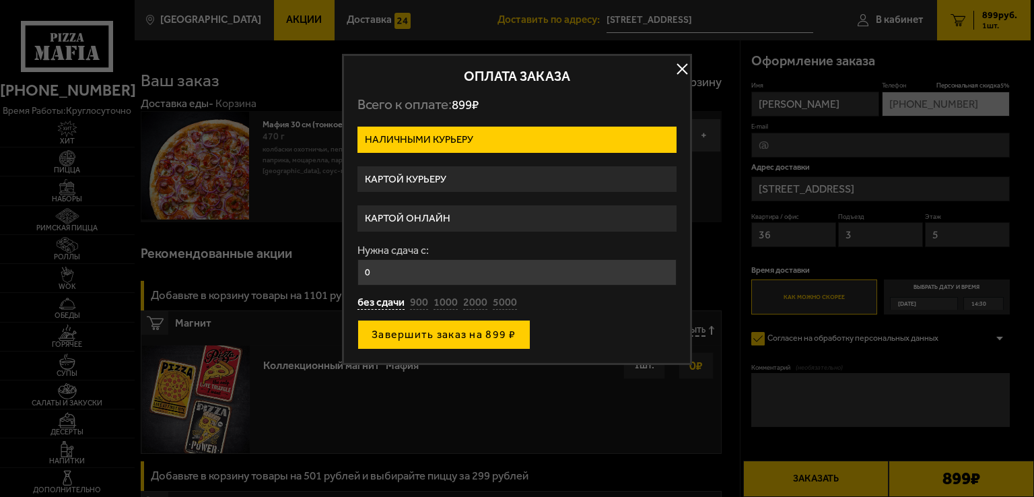
click at [427, 340] on button "Завершить заказ на 899 ₽" at bounding box center [443, 335] width 173 height 30
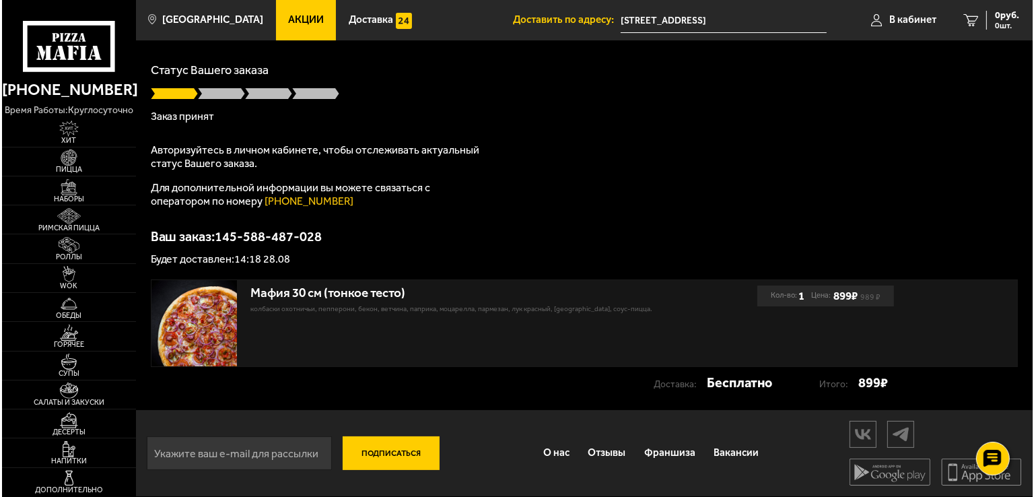
scroll to position [73, 0]
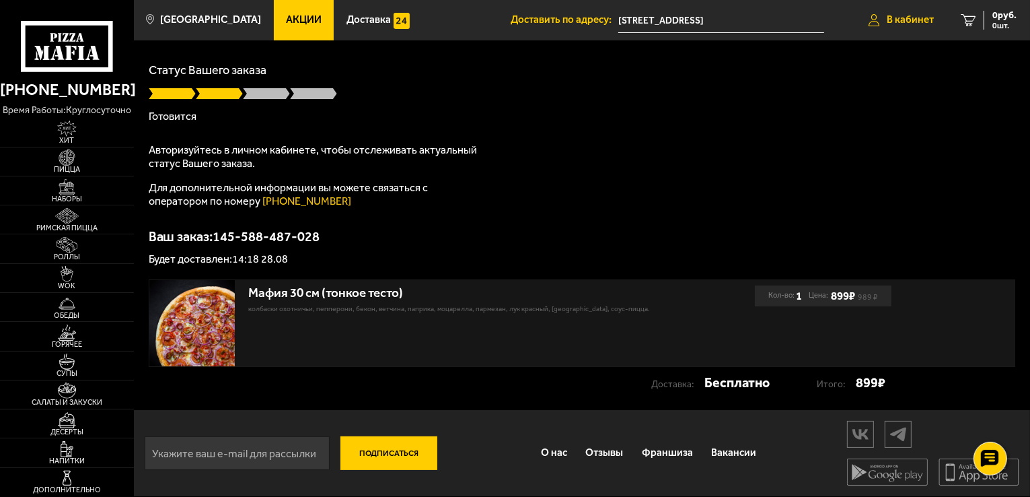
click at [926, 20] on span "В кабинет" at bounding box center [910, 20] width 47 height 10
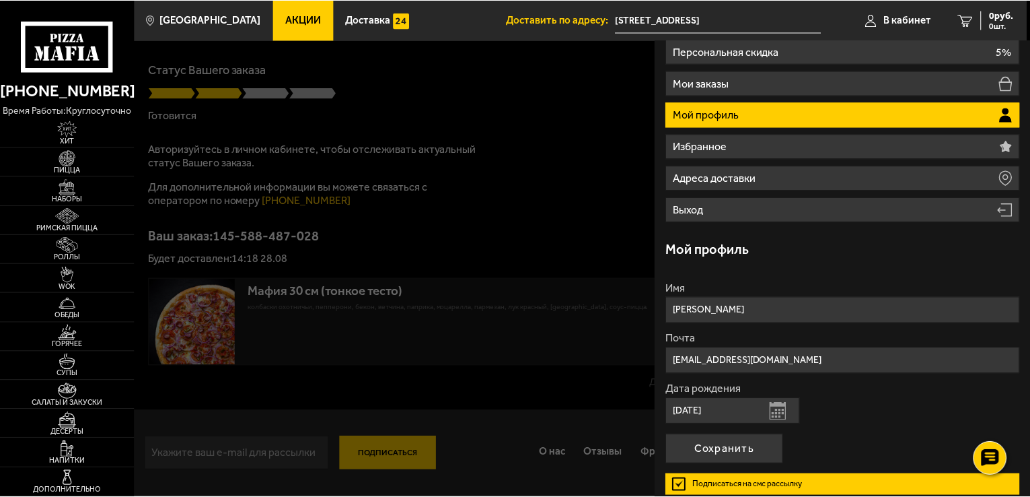
scroll to position [0, 0]
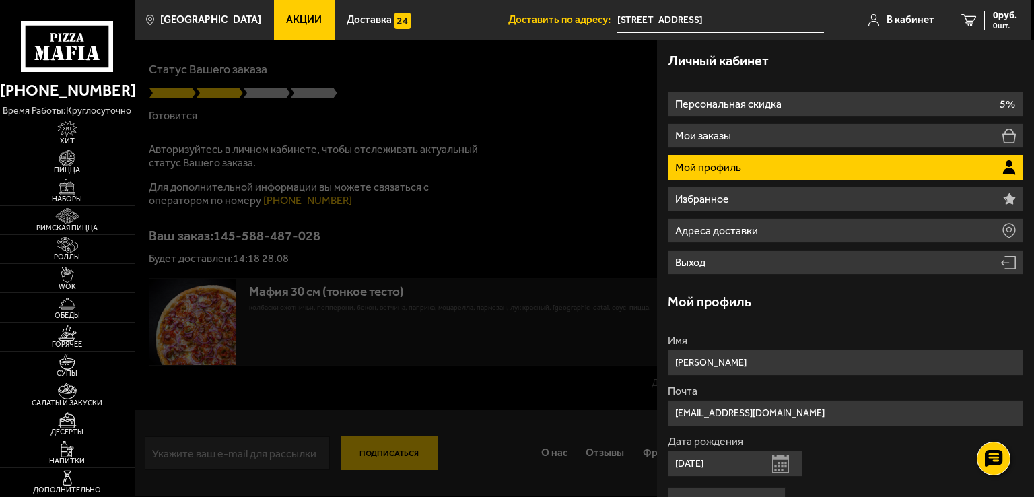
click at [506, 386] on div at bounding box center [652, 288] width 1034 height 497
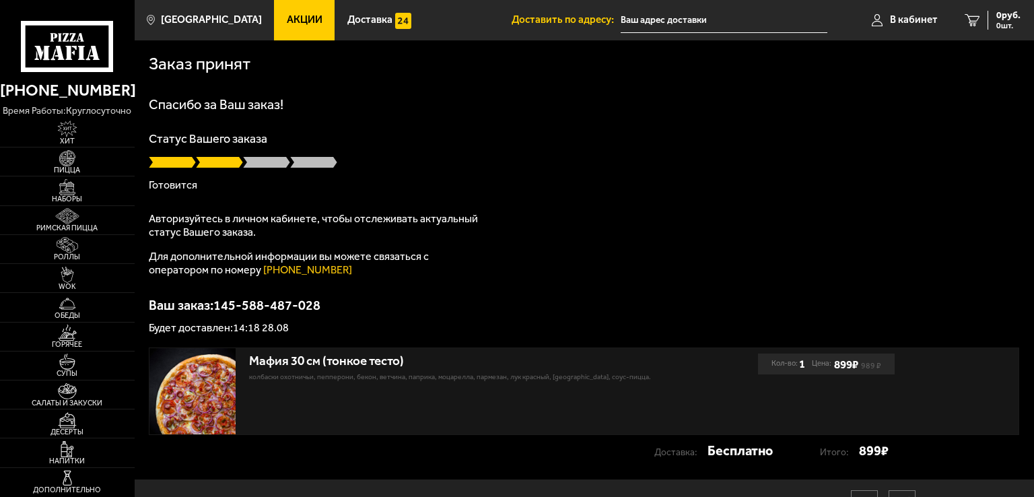
type input "[STREET_ADDRESS]"
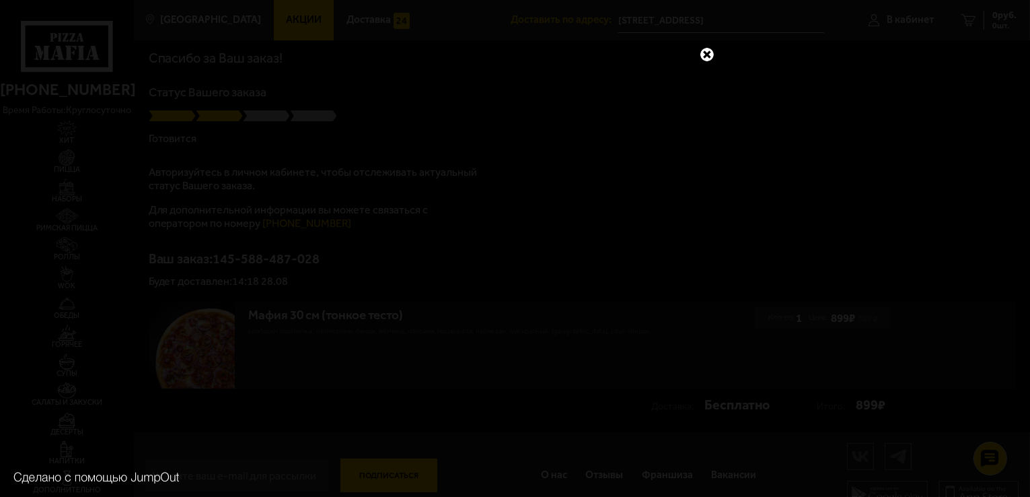
scroll to position [67, 0]
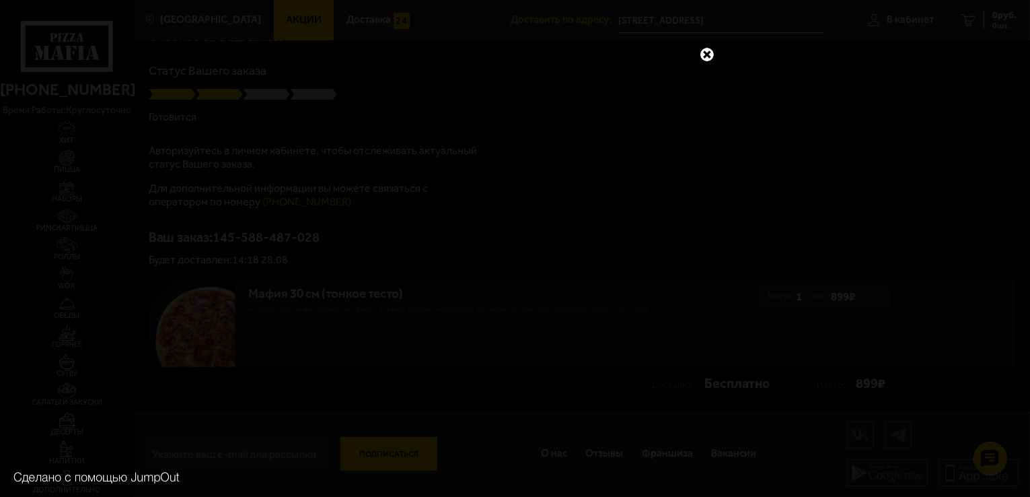
click at [703, 56] on link at bounding box center [707, 54] width 17 height 17
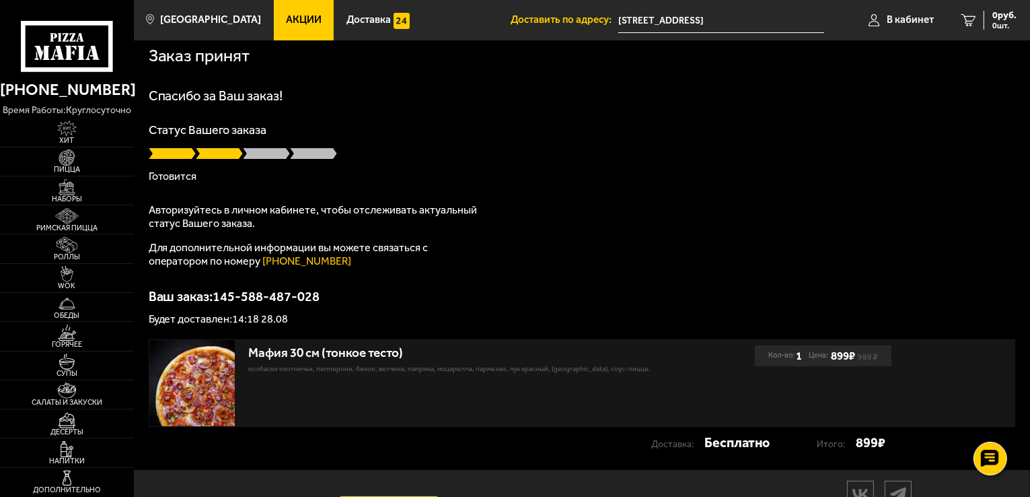
scroll to position [0, 0]
